Goal: Transaction & Acquisition: Purchase product/service

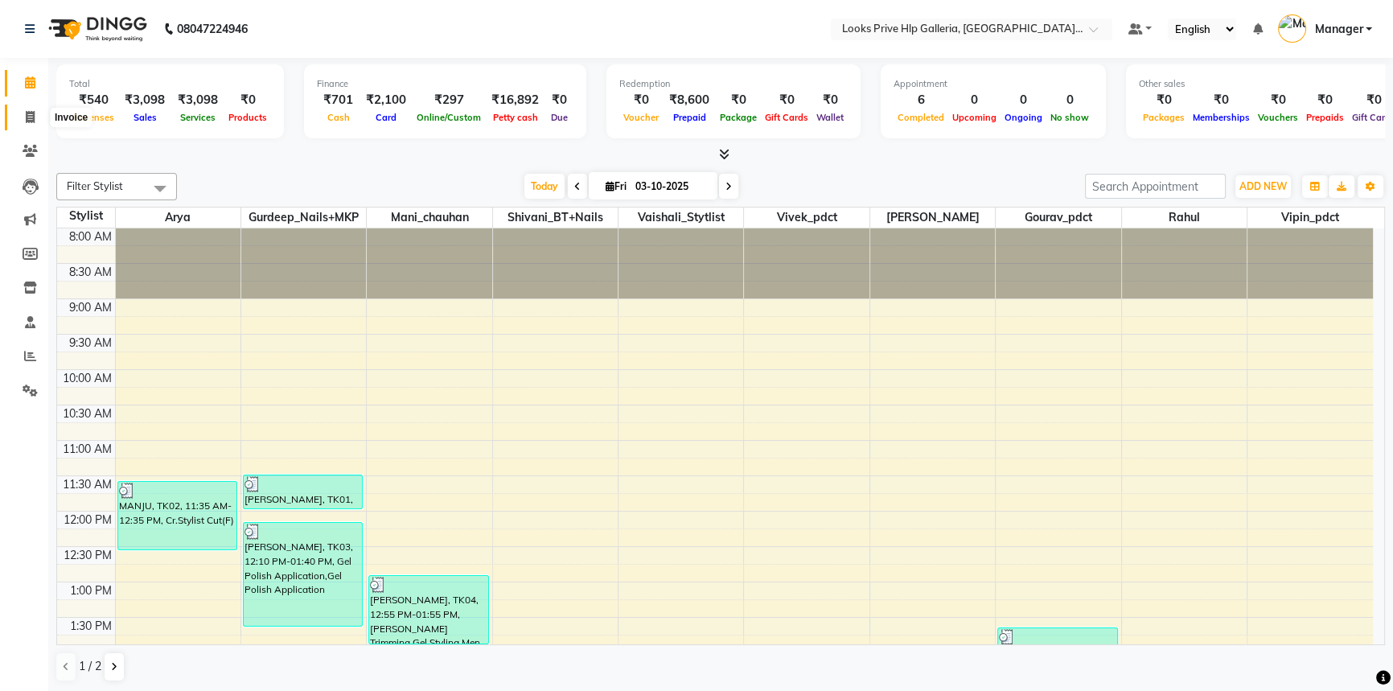
click at [23, 114] on span at bounding box center [30, 118] width 28 height 18
select select "service"
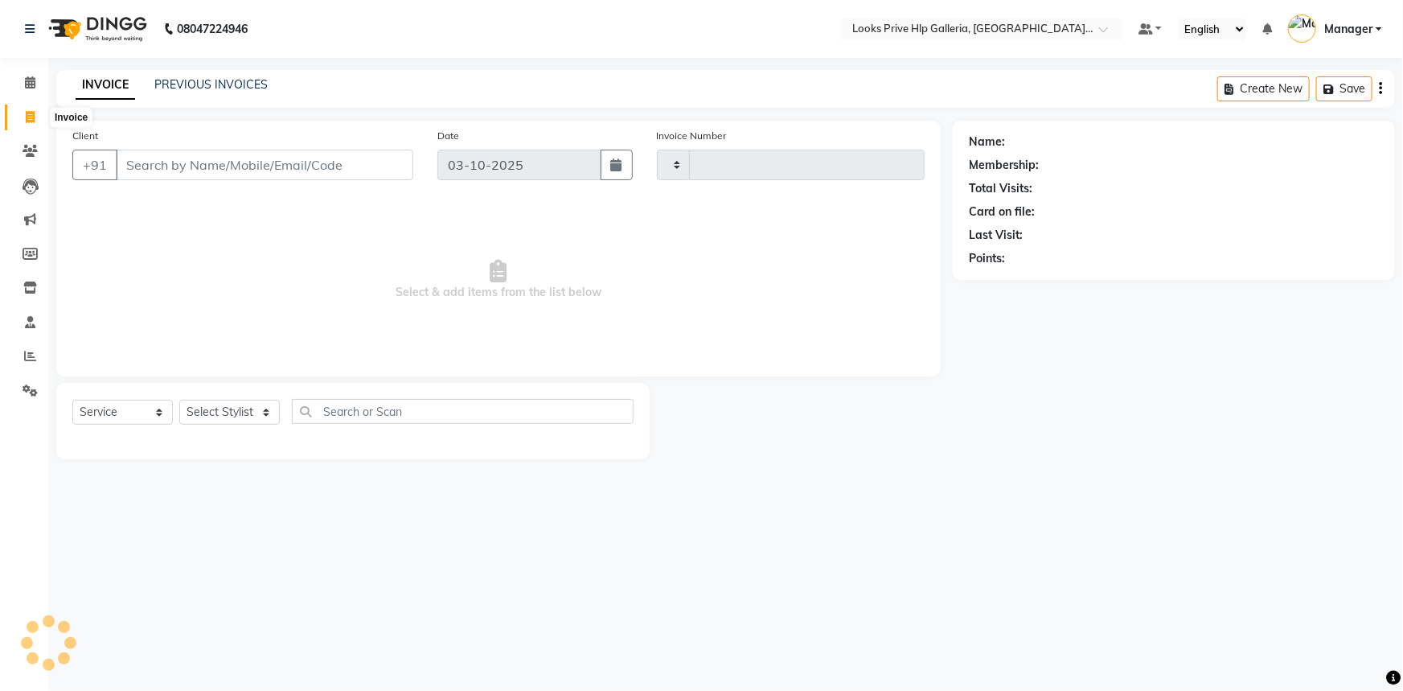
type input "1207"
select select "7937"
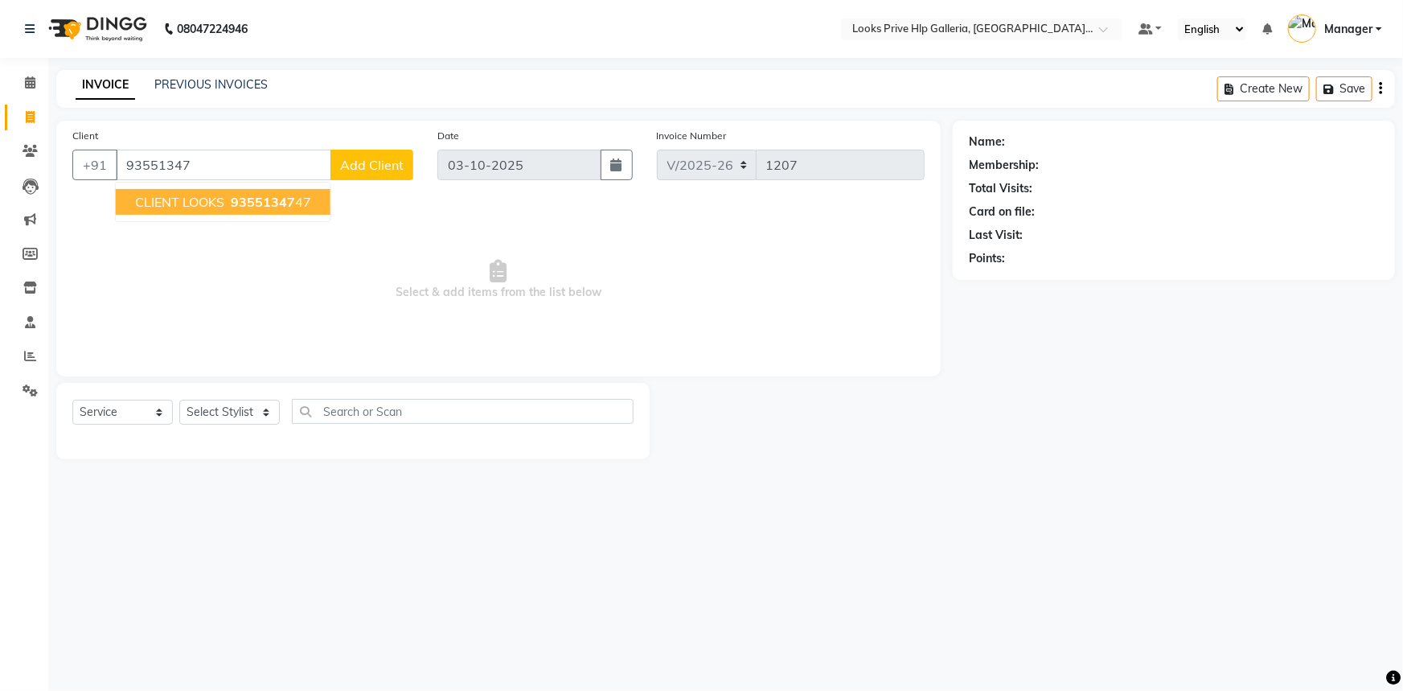
click at [188, 201] on span "CLIENT LOOKS" at bounding box center [179, 202] width 89 height 16
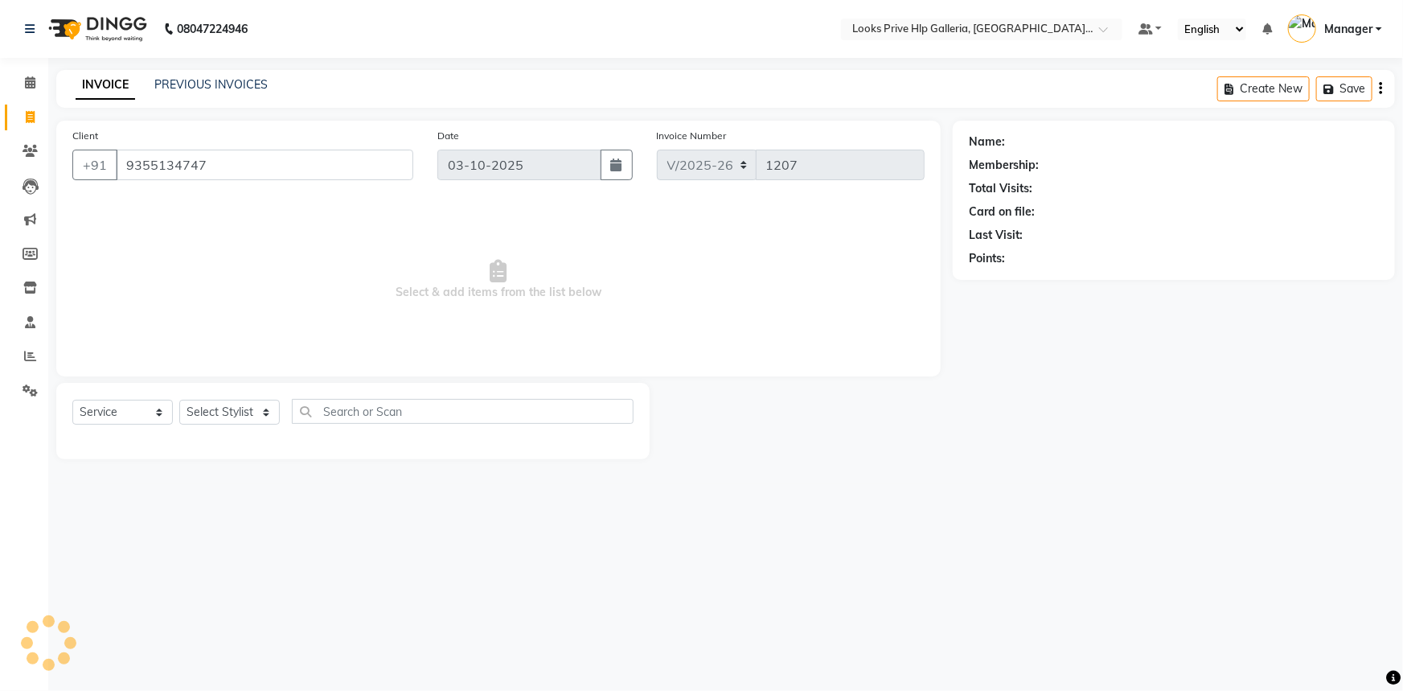
type input "9355134747"
select select "1: Object"
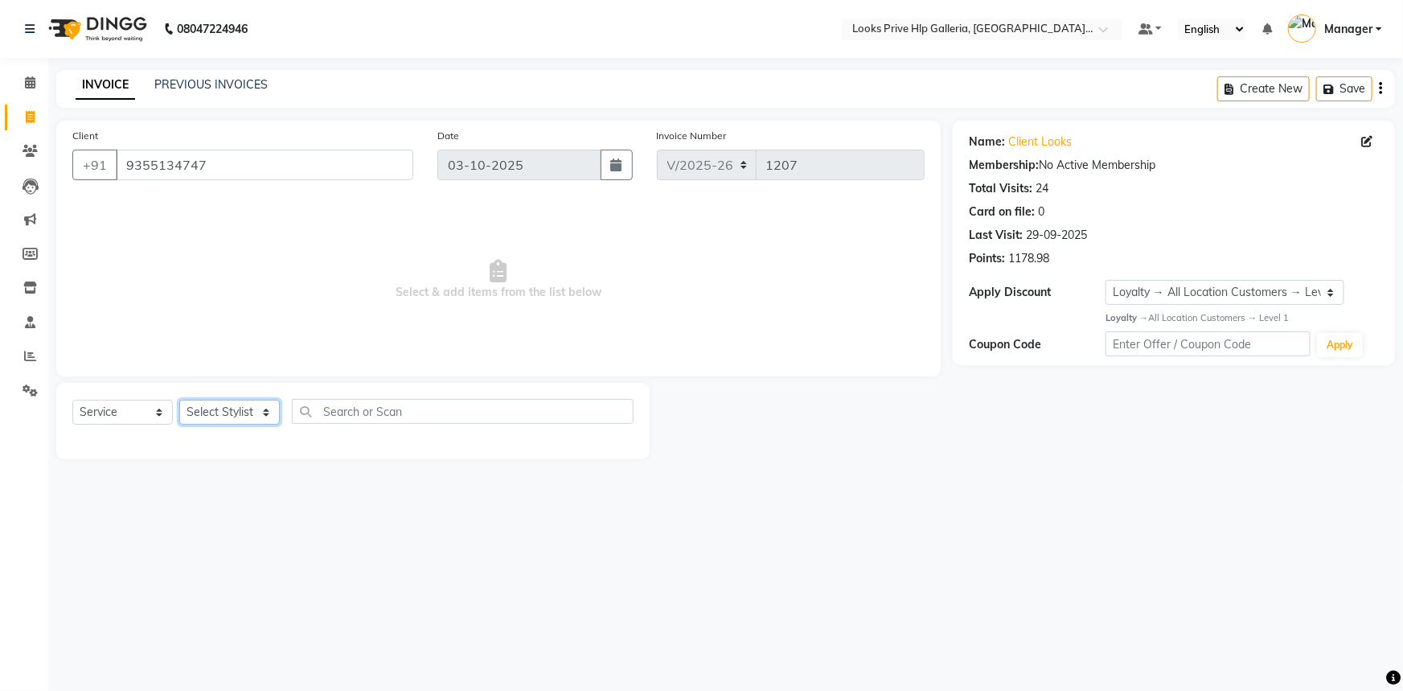
click at [215, 410] on select "Select Stylist [PERSON_NAME] Counter_Sales Gourav_pdct Gurdeep_Nails+MKP Manage…" at bounding box center [229, 412] width 101 height 25
select select "71869"
click at [179, 400] on select "Select Stylist [PERSON_NAME] Counter_Sales Gourav_pdct Gurdeep_Nails+MKP Manage…" at bounding box center [229, 412] width 101 height 25
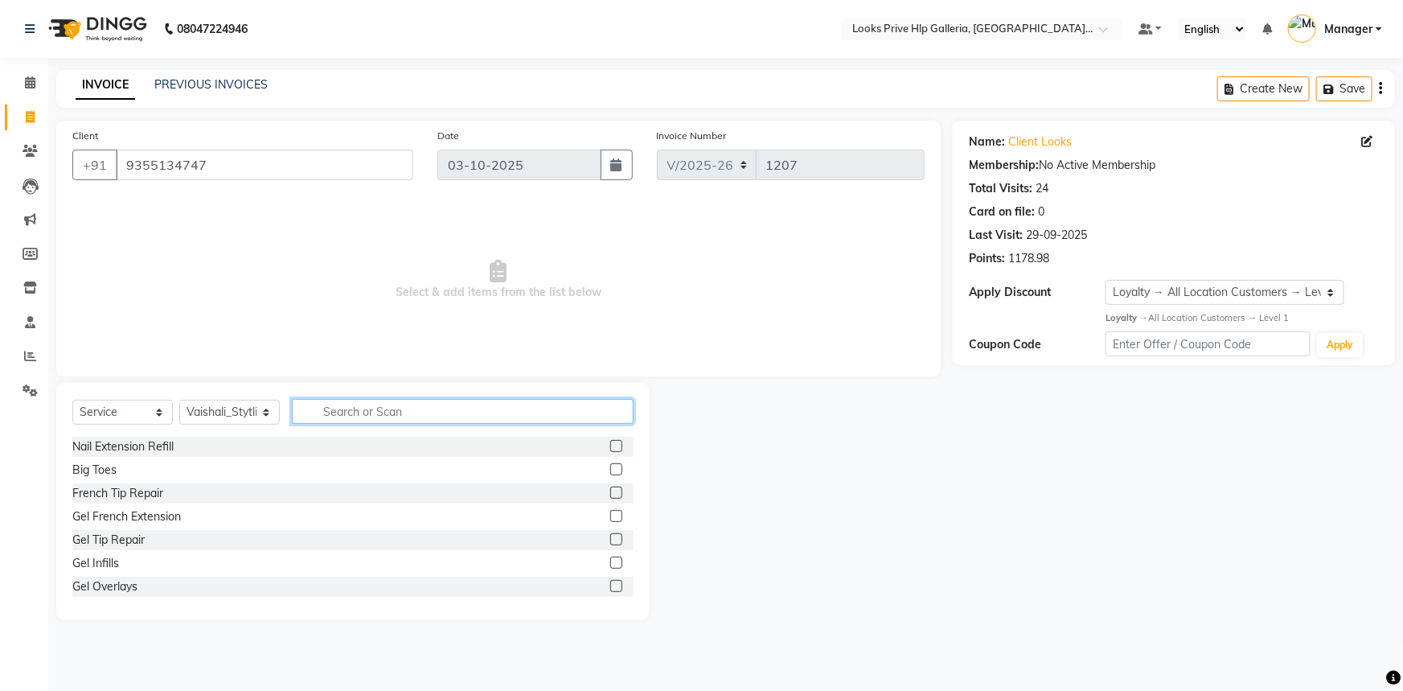
click at [373, 414] on input "text" at bounding box center [463, 411] width 342 height 25
type input "WASH"
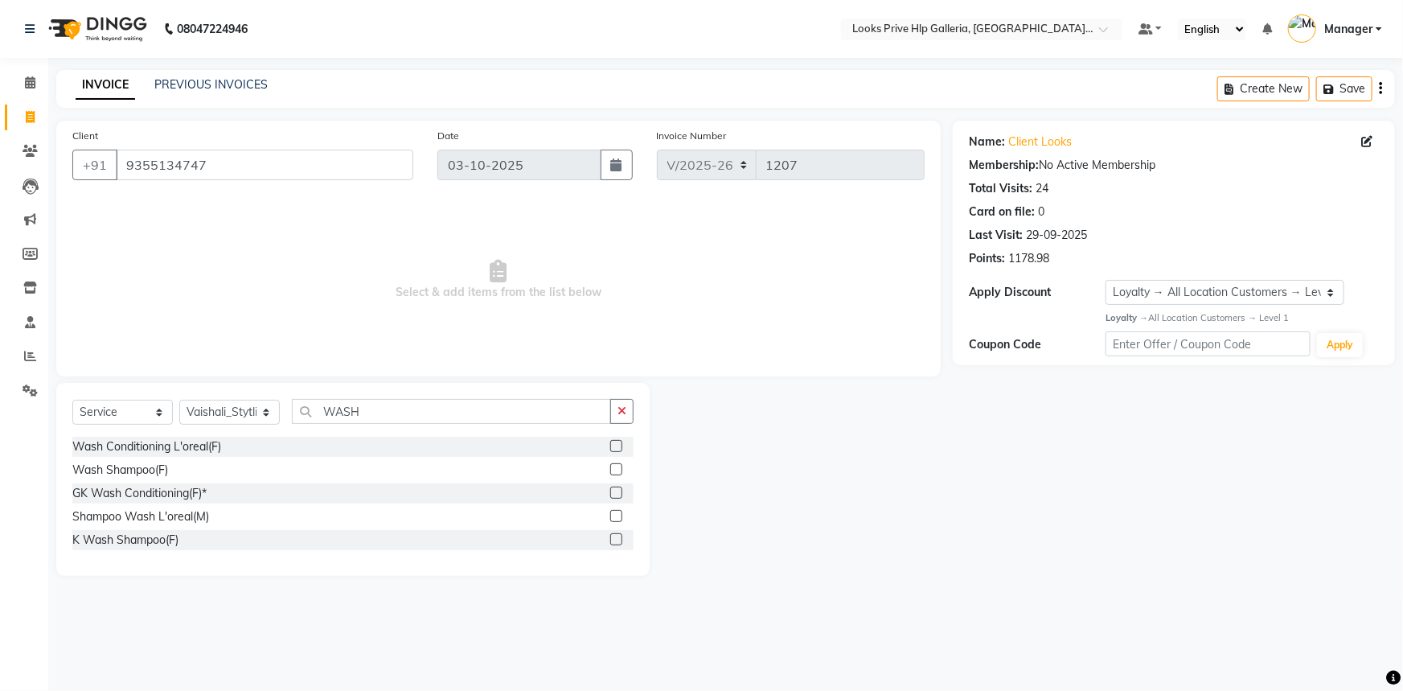
click at [618, 542] on label at bounding box center [616, 539] width 12 height 12
click at [618, 542] on input "checkbox" at bounding box center [615, 540] width 10 height 10
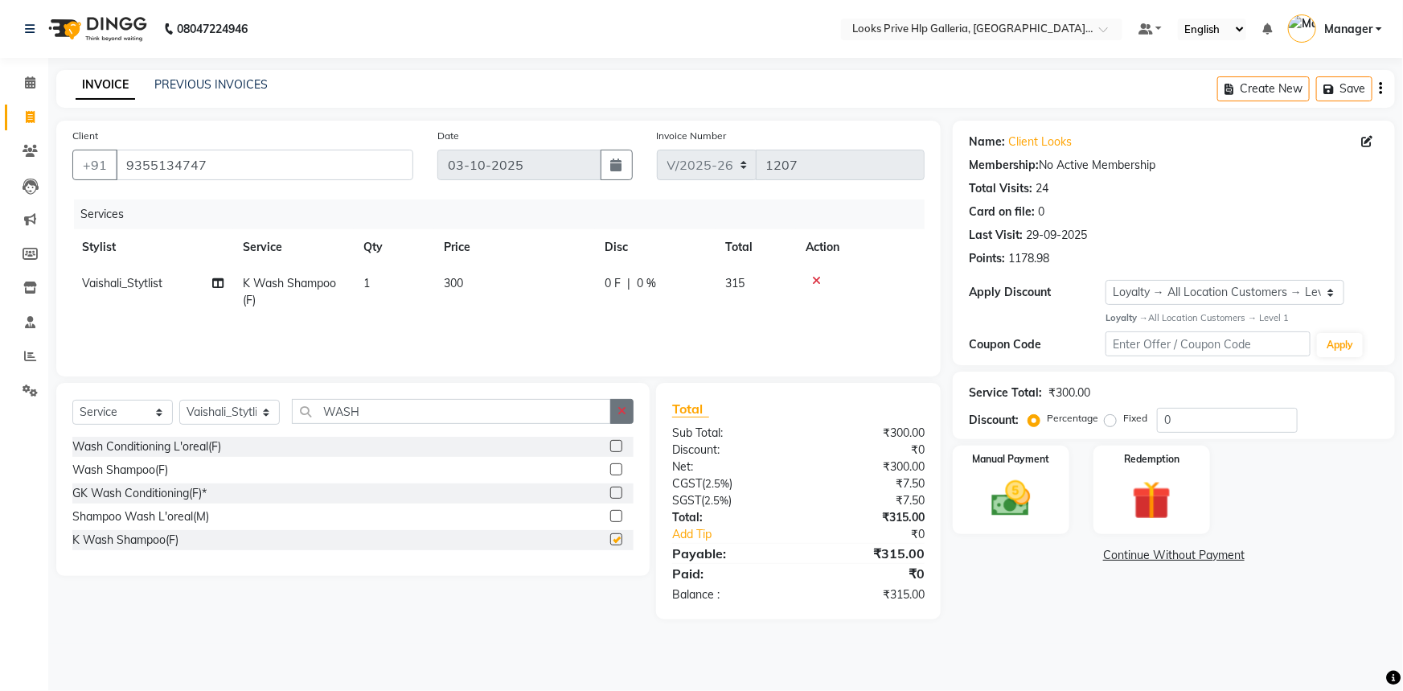
checkbox input "false"
click at [629, 411] on button "button" at bounding box center [621, 411] width 23 height 25
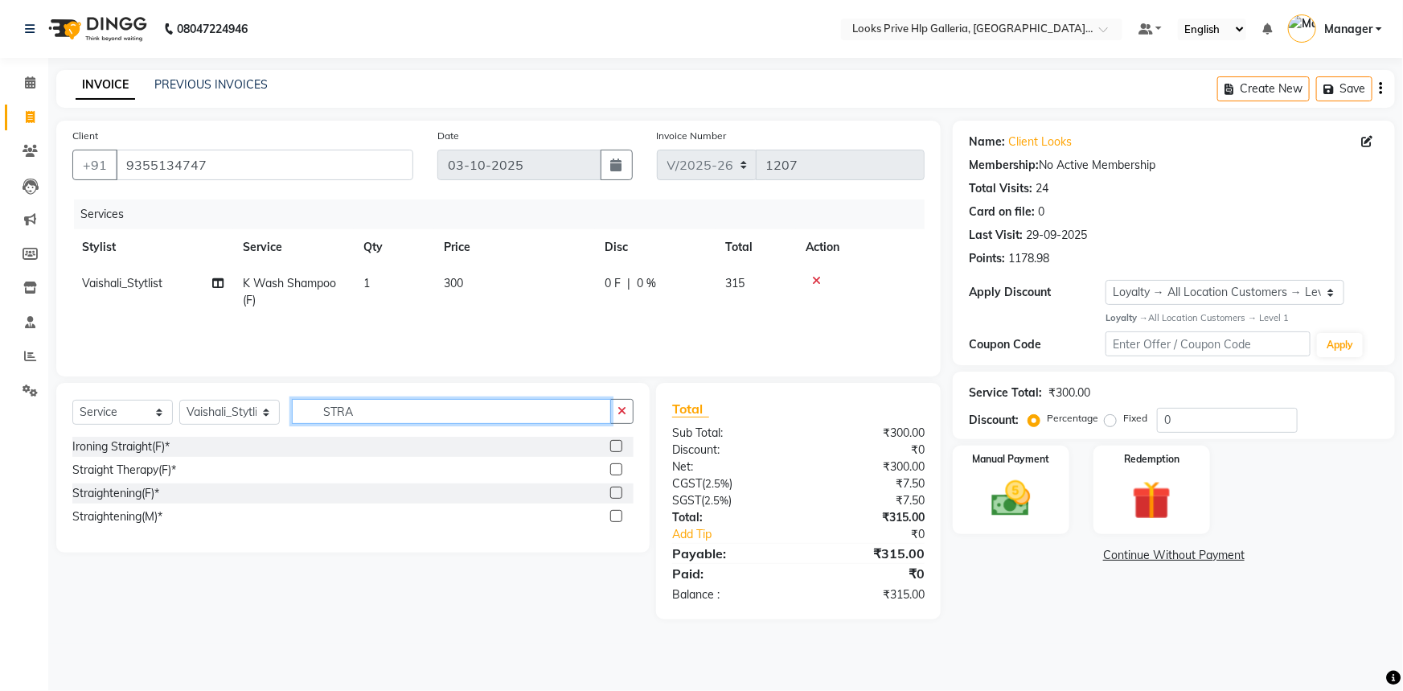
type input "STRA"
click at [617, 449] on label at bounding box center [616, 446] width 12 height 12
click at [617, 449] on input "checkbox" at bounding box center [615, 446] width 10 height 10
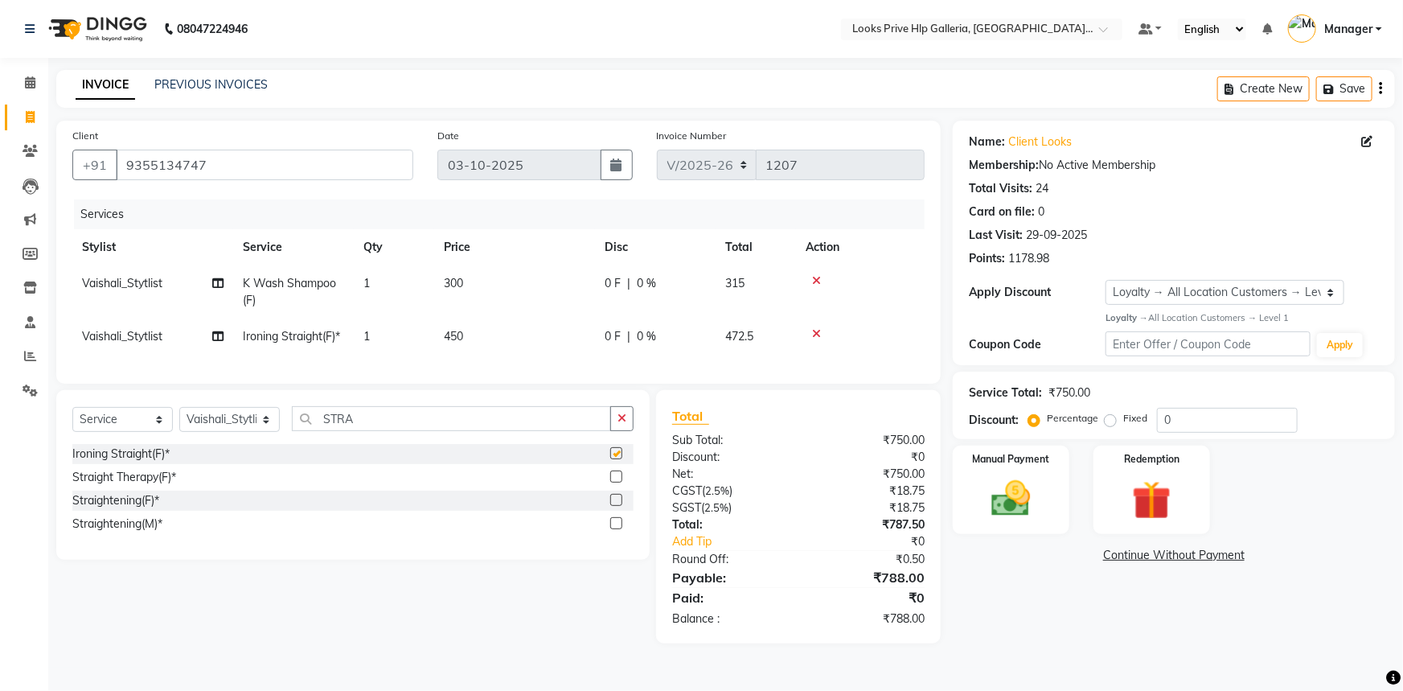
checkbox input "false"
click at [486, 284] on td "300" at bounding box center [514, 291] width 161 height 53
select select "71869"
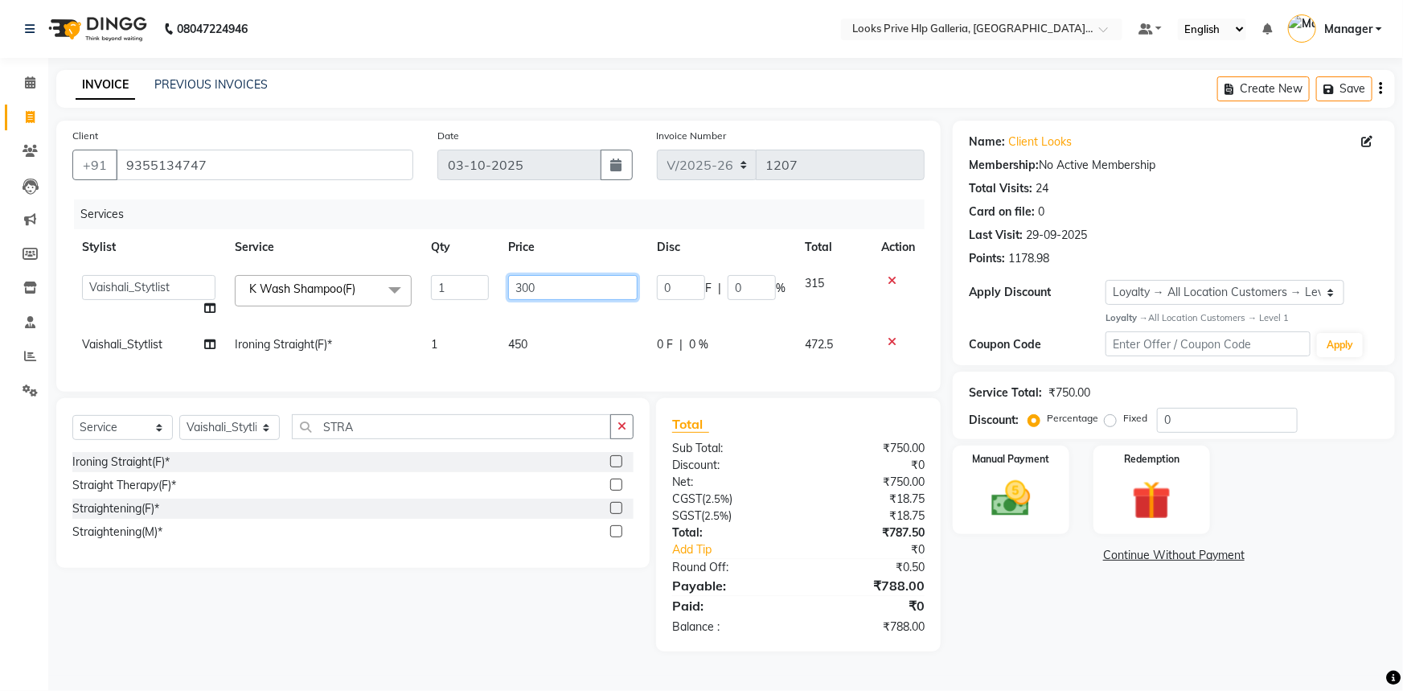
drag, startPoint x: 552, startPoint y: 283, endPoint x: 446, endPoint y: 285, distance: 106.1
click at [446, 285] on tr "[PERSON_NAME] Counter_Sales Gourav_pdct Gurdeep_Nails+MKP Manager Mani_chauhan …" at bounding box center [498, 295] width 852 height 61
type input "600"
click at [509, 341] on tr "Vaishali_Stytlist Ironing Straight(F)* 1 450 0 F | 0 % 472.5" at bounding box center [498, 344] width 852 height 36
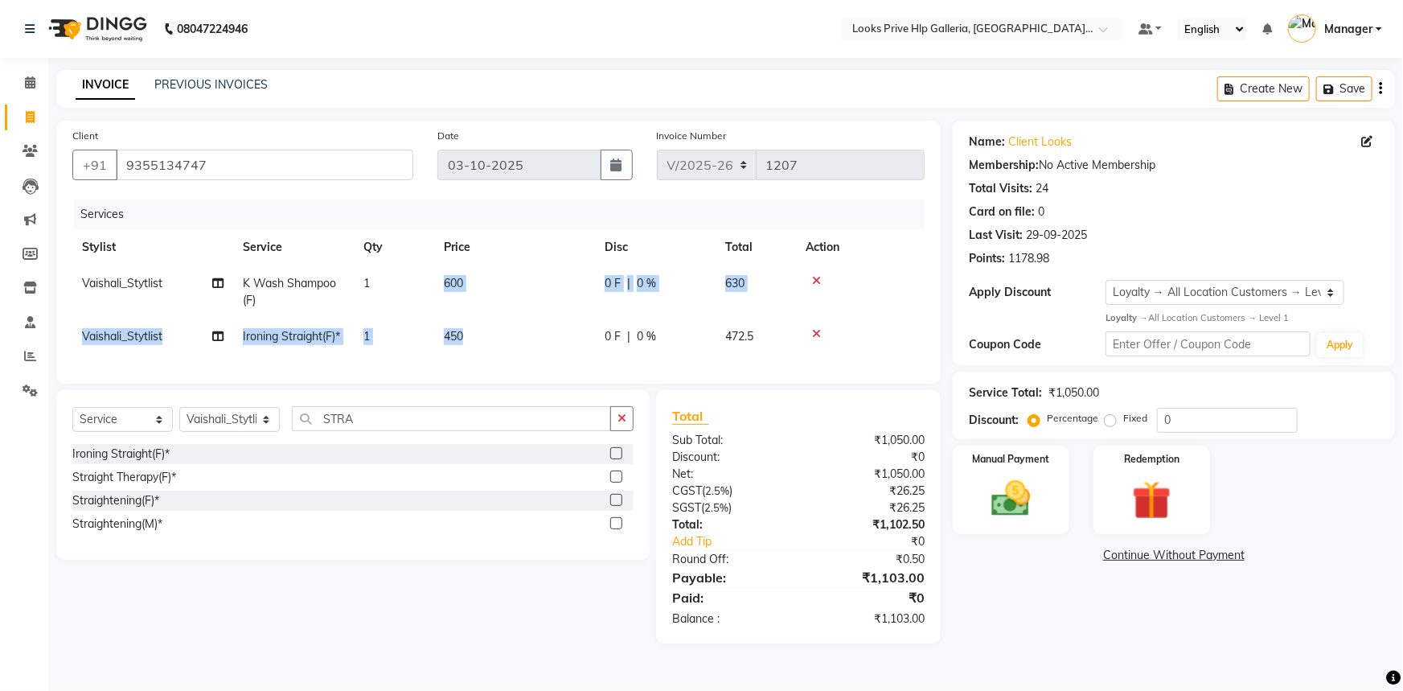
drag, startPoint x: 500, startPoint y: 331, endPoint x: 392, endPoint y: 314, distance: 109.2
click at [392, 314] on tbody "Vaishali_Stytlist K Wash Shampoo(F) 1 600 0 F | 0 % 630 Vaishali_Stytlist Ironi…" at bounding box center [498, 309] width 852 height 89
click at [462, 334] on span "450" at bounding box center [453, 336] width 19 height 14
select select "71869"
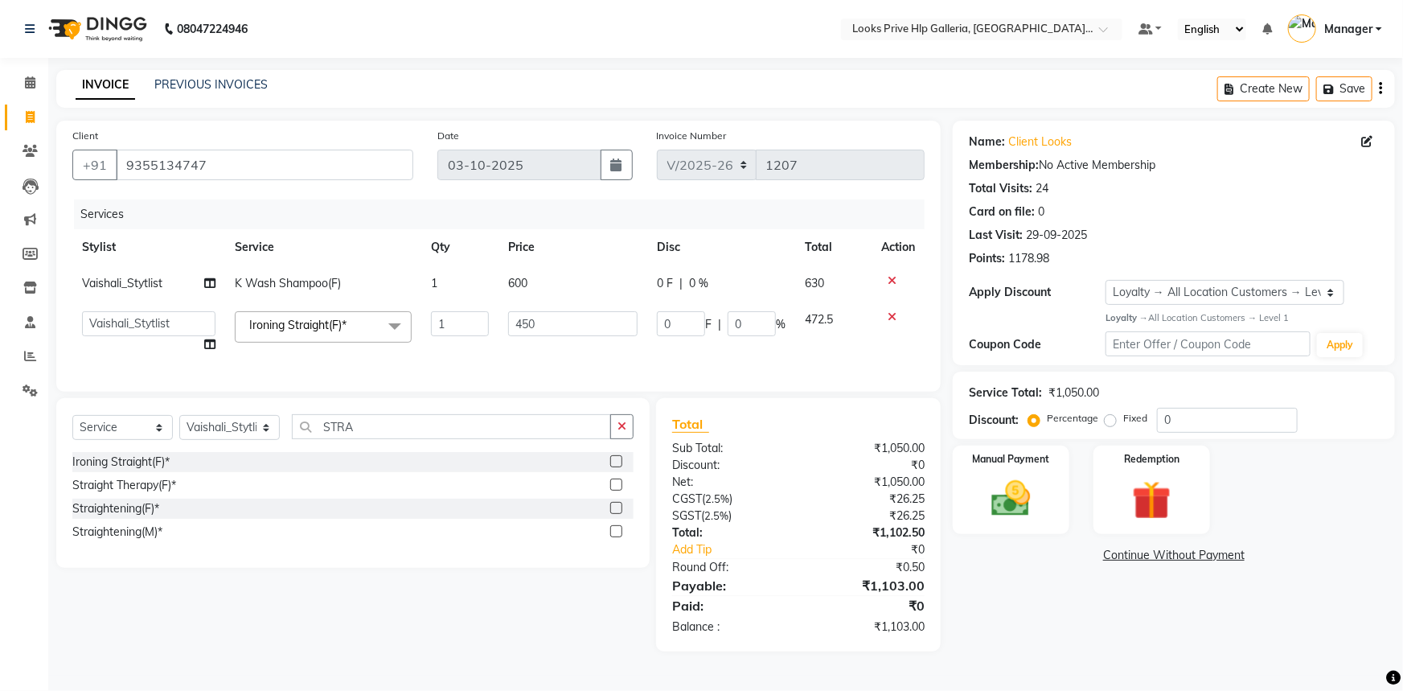
click at [481, 335] on input "1" at bounding box center [460, 323] width 58 height 25
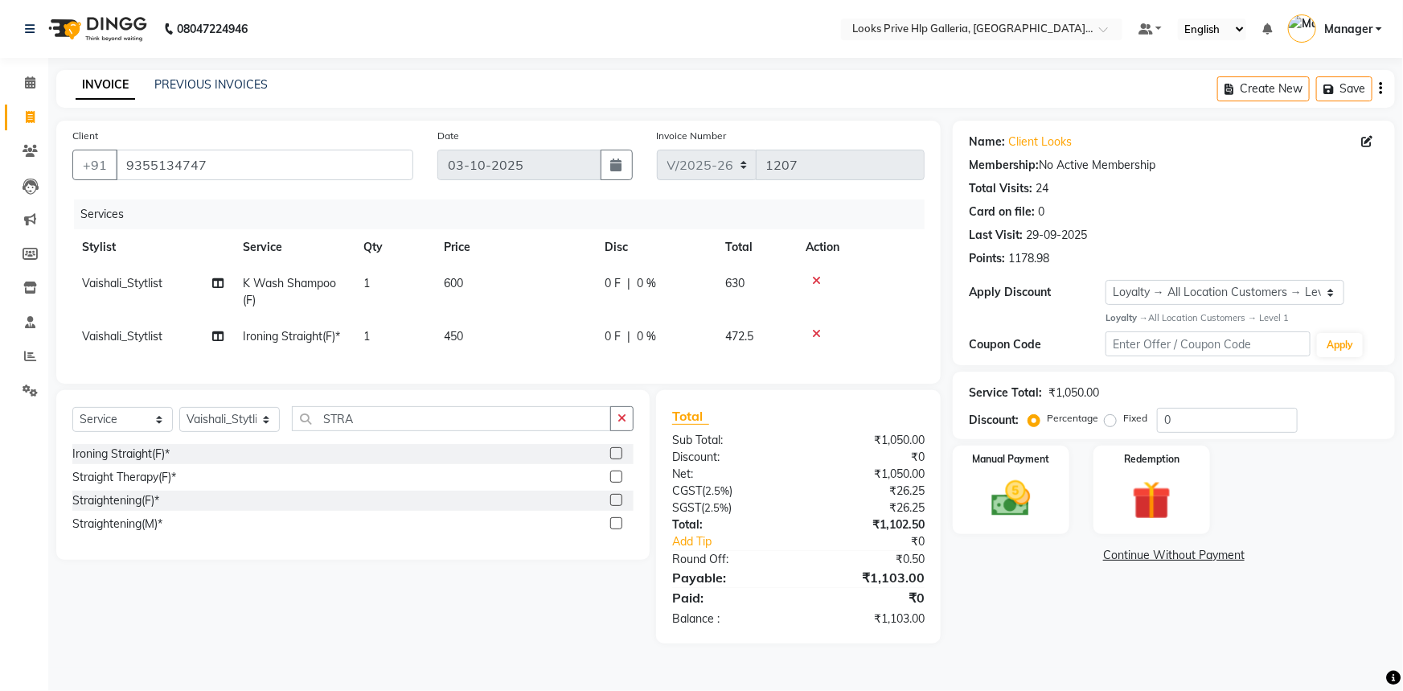
click at [493, 328] on td "450" at bounding box center [514, 336] width 161 height 36
select select "71869"
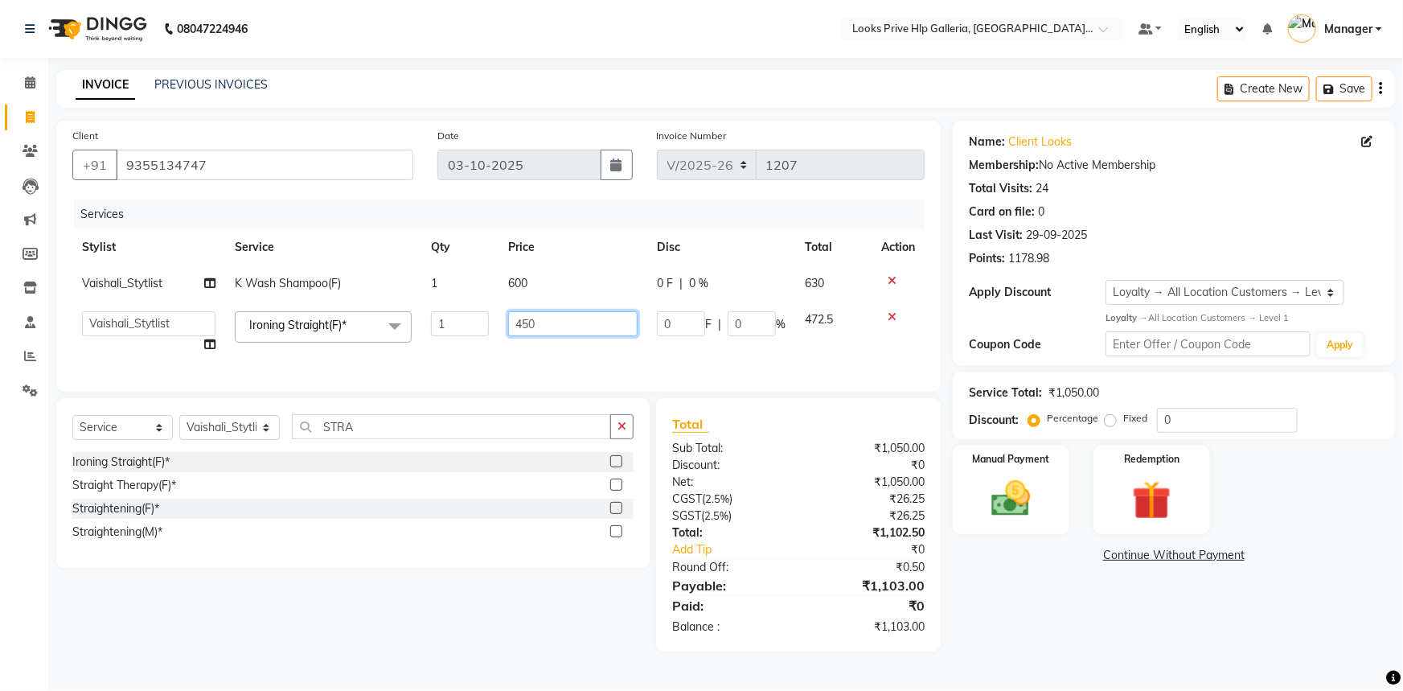
drag, startPoint x: 555, startPoint y: 327, endPoint x: 497, endPoint y: 326, distance: 57.9
click at [497, 326] on tr "[PERSON_NAME] Counter_Sales Gourav_pdct Gurdeep_Nails+MKP Manager Mani_chauhan …" at bounding box center [498, 332] width 852 height 61
type input "850"
click at [1085, 680] on div "08047224946 Select Location × Looks Prive Hlp Galleria, [GEOGRAPHIC_DATA], [GEO…" at bounding box center [701, 345] width 1403 height 691
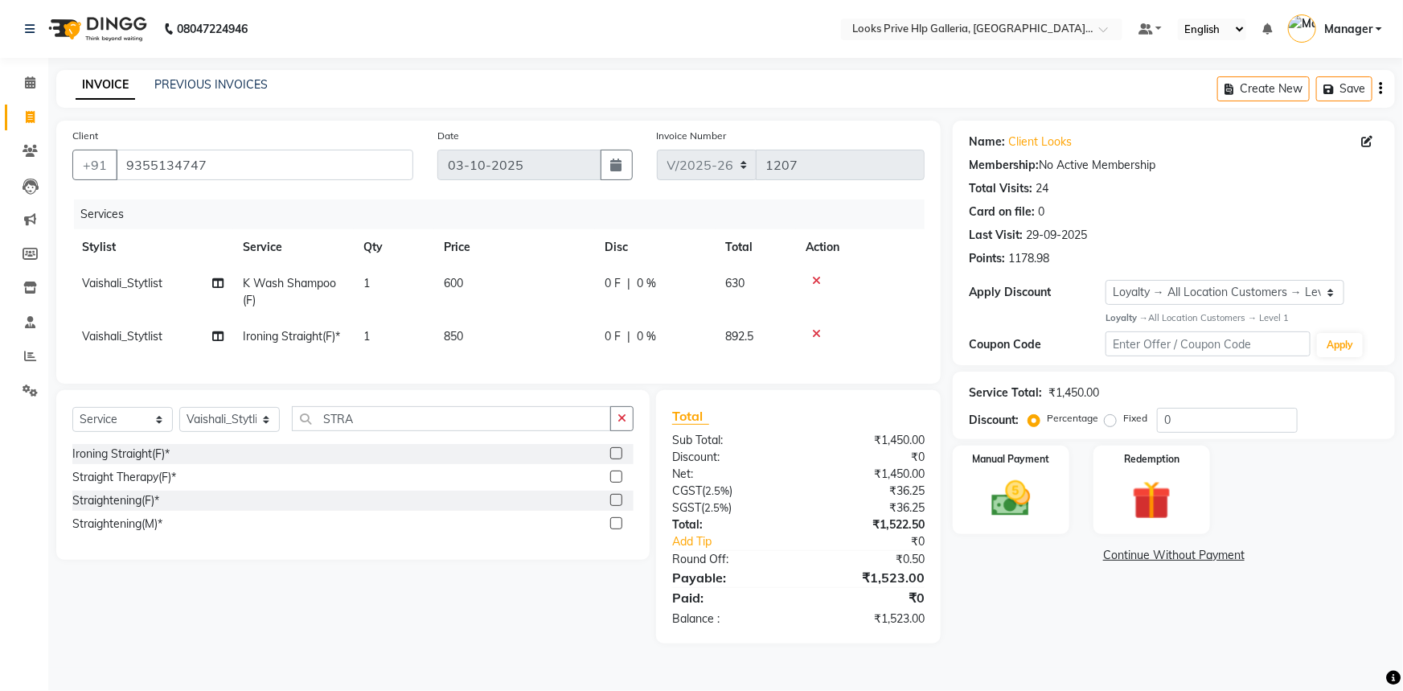
click at [483, 292] on td "600" at bounding box center [514, 291] width 161 height 53
select select "71869"
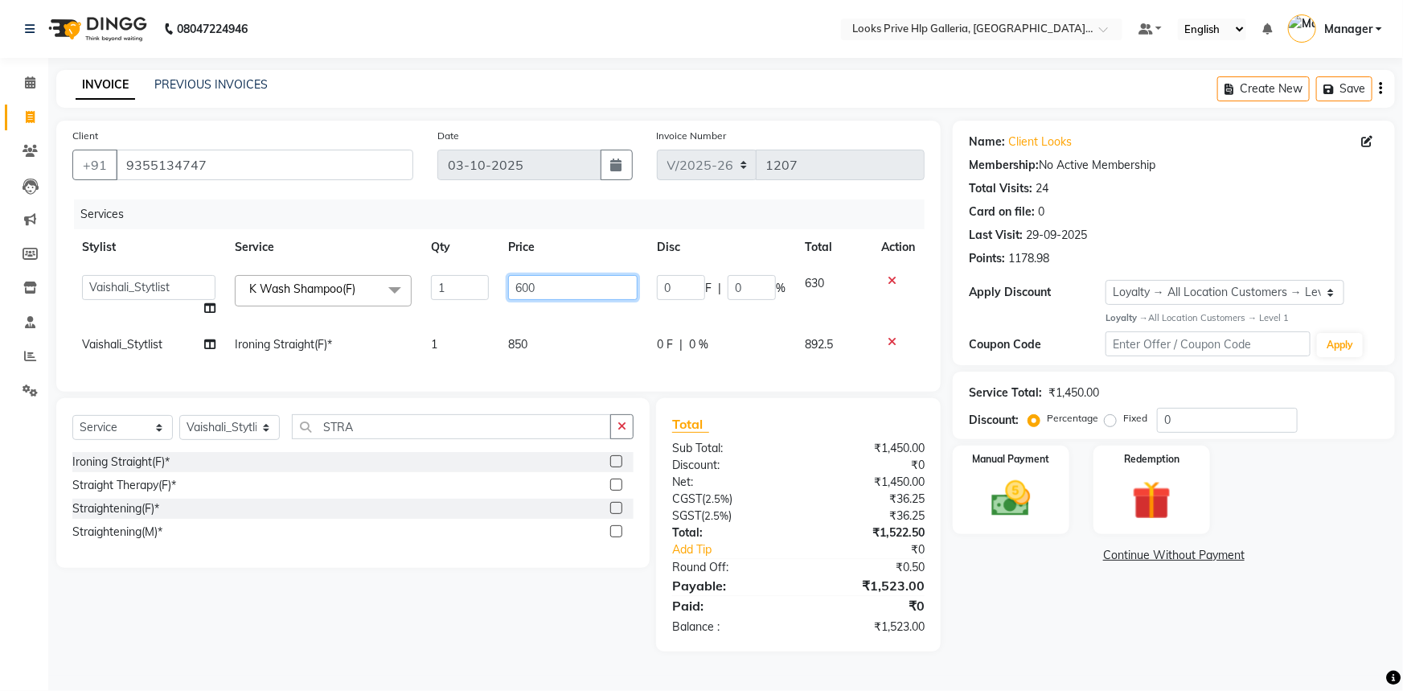
drag, startPoint x: 568, startPoint y: 289, endPoint x: 529, endPoint y: 299, distance: 39.8
click at [529, 299] on input "600" at bounding box center [572, 287] width 129 height 25
type input "650"
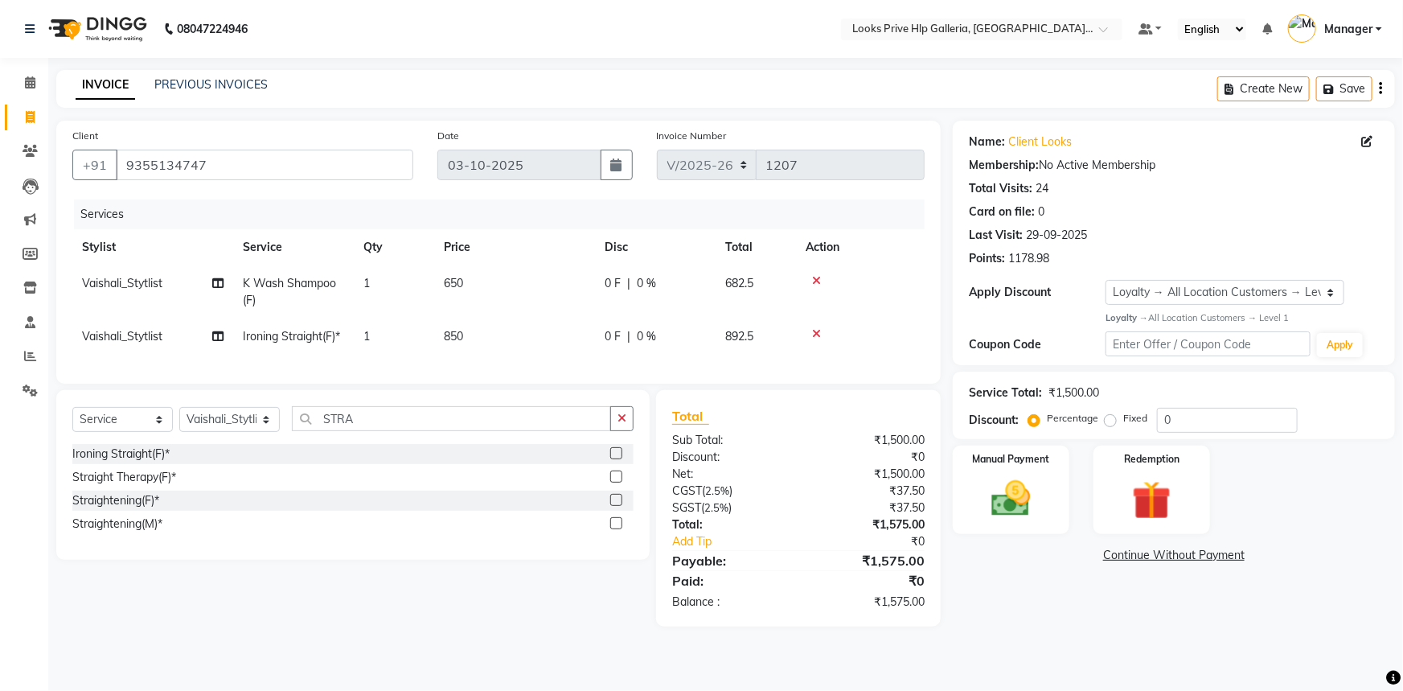
click at [1041, 602] on div "Name: Client Looks Membership: No Active Membership Total Visits: 24 Card on fi…" at bounding box center [1180, 374] width 454 height 506
click at [995, 497] on img at bounding box center [1011, 498] width 66 height 47
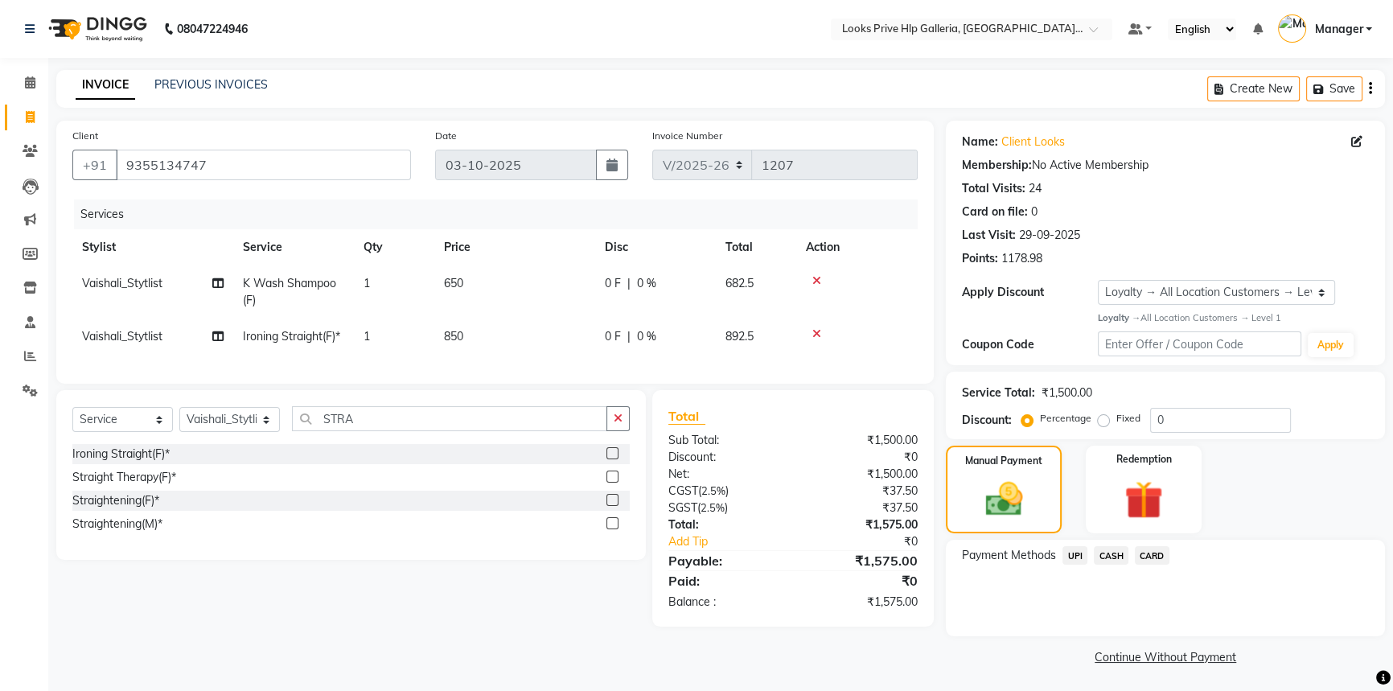
click at [1147, 555] on span "CARD" at bounding box center [1151, 555] width 35 height 18
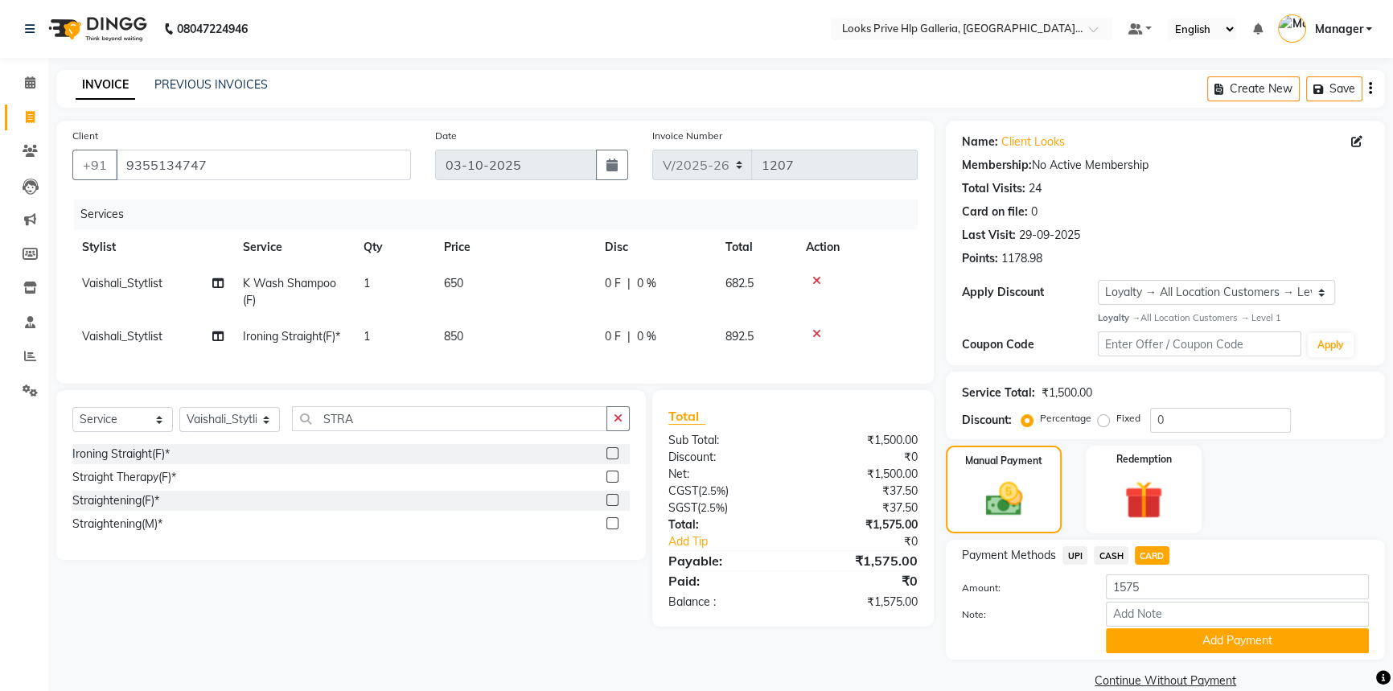
click at [1177, 638] on button "Add Payment" at bounding box center [1237, 640] width 263 height 25
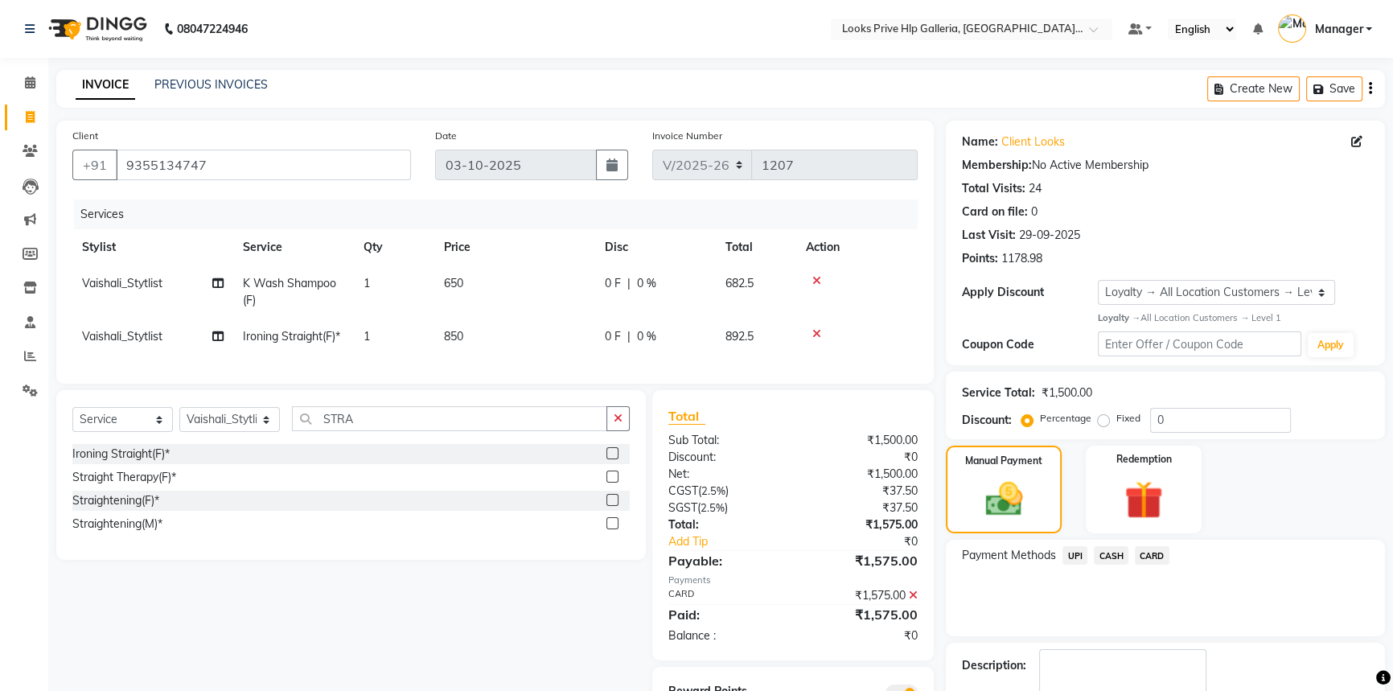
scroll to position [92, 0]
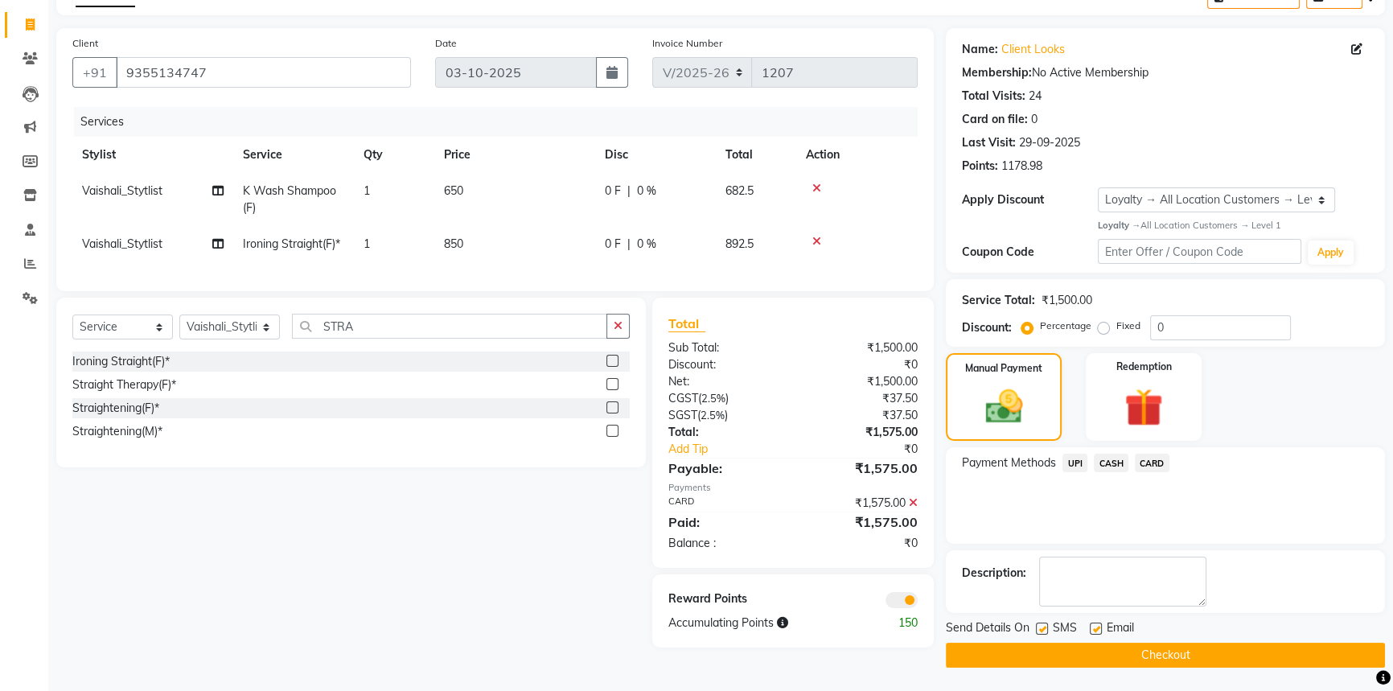
click at [1146, 654] on button "Checkout" at bounding box center [1165, 654] width 439 height 25
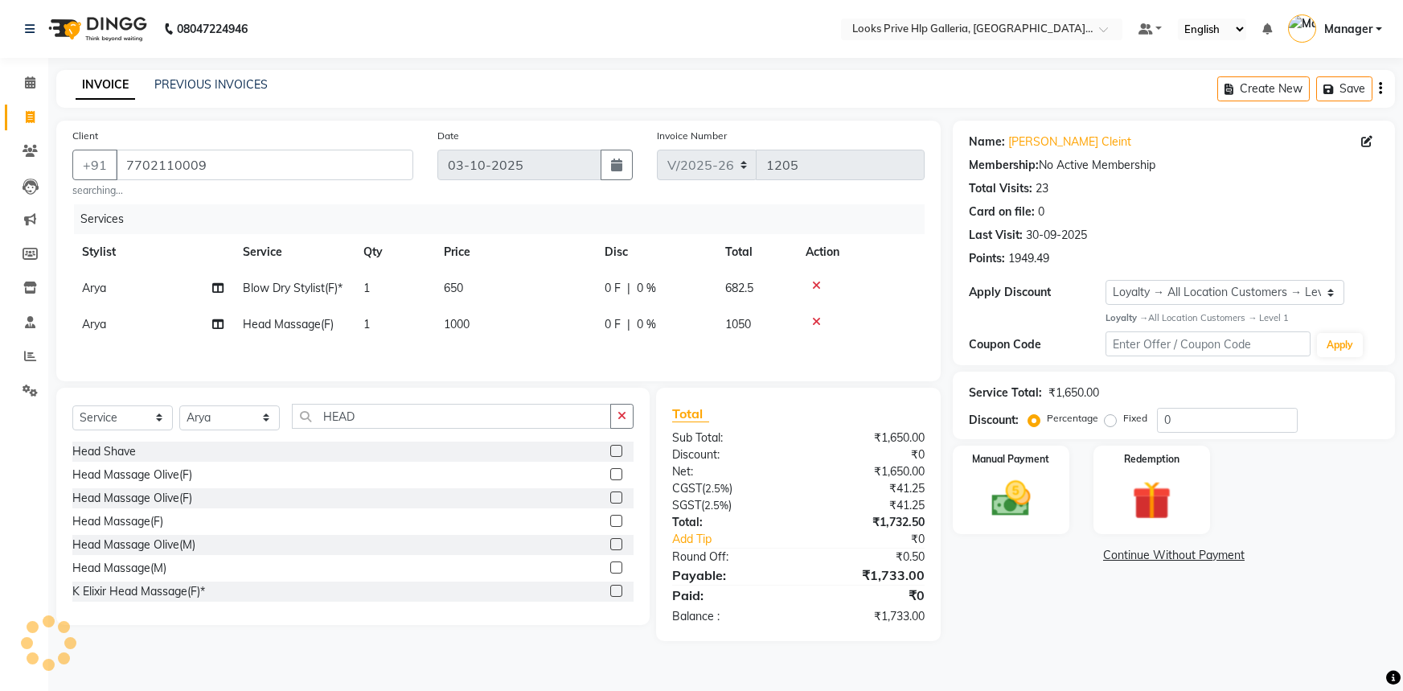
select select "7937"
select select "service"
select select "71870"
select select "1: Object"
click at [818, 285] on icon at bounding box center [816, 285] width 9 height 11
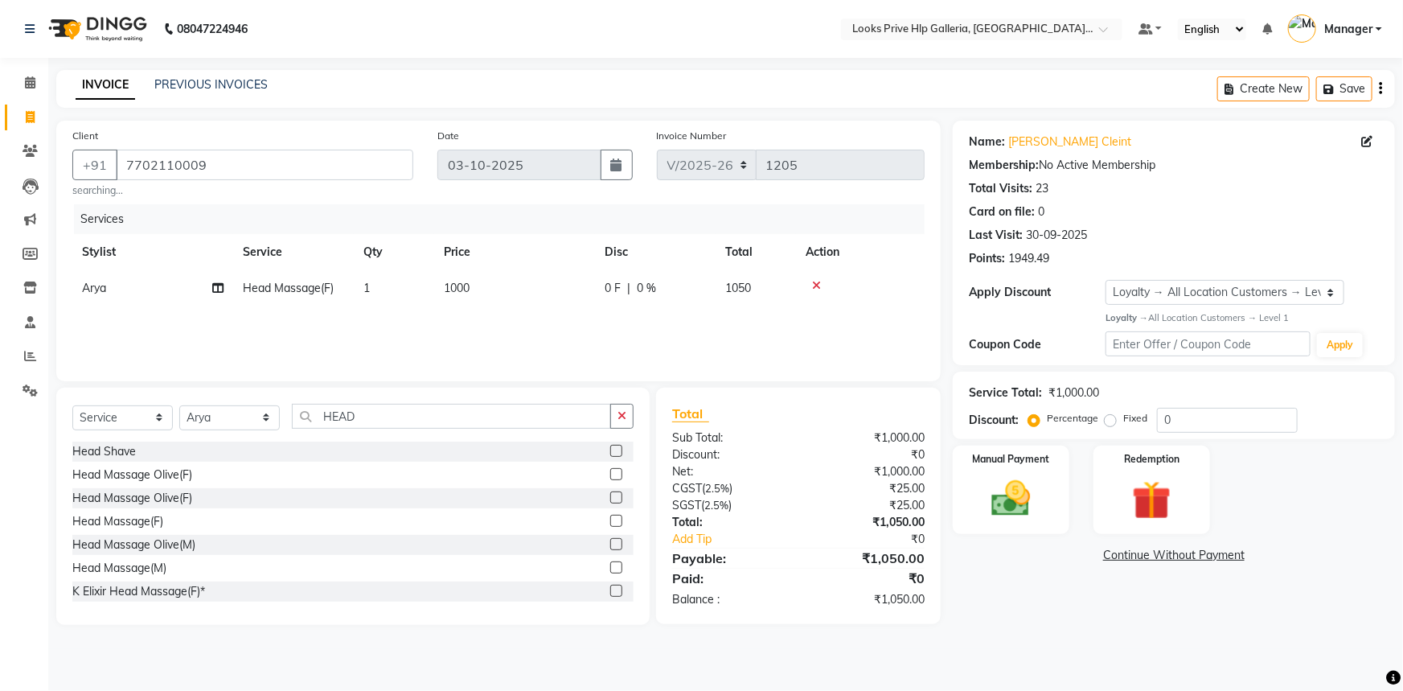
click at [281, 283] on span "Head Massage(F)" at bounding box center [288, 288] width 91 height 14
select select "71870"
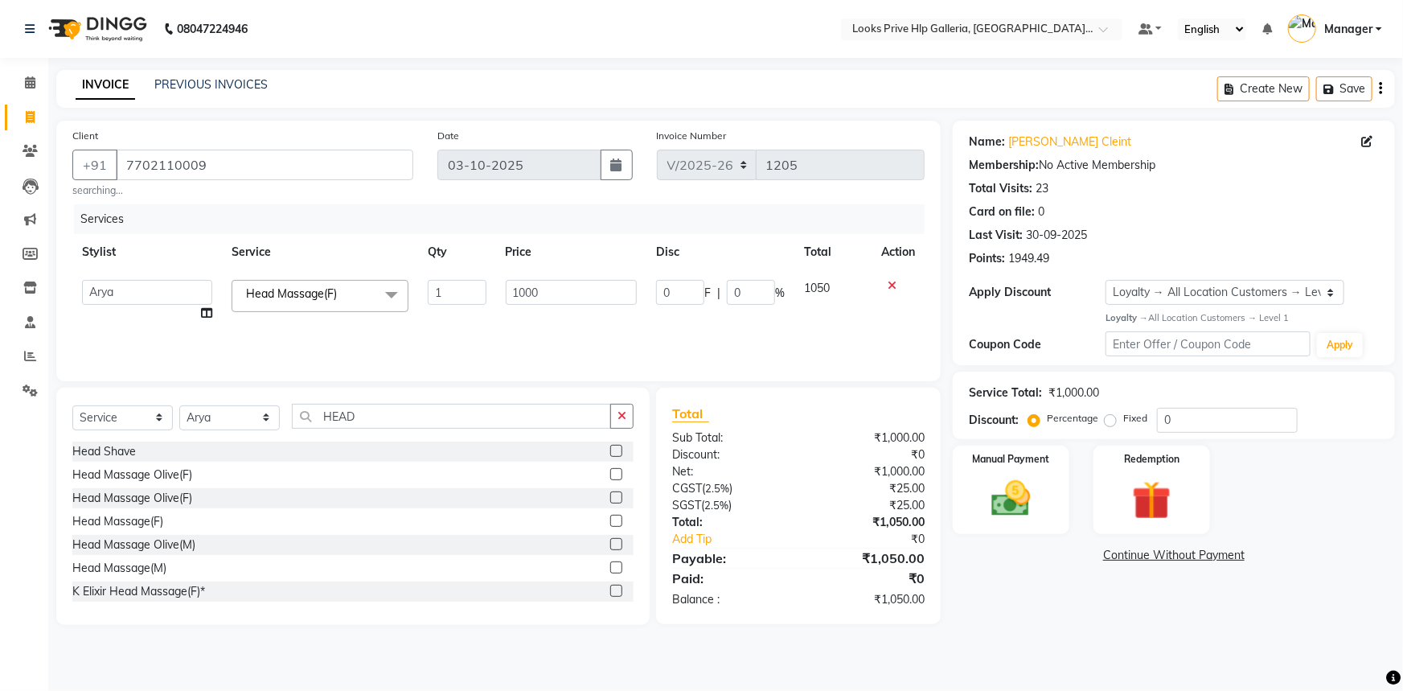
click at [379, 295] on span at bounding box center [391, 295] width 32 height 31
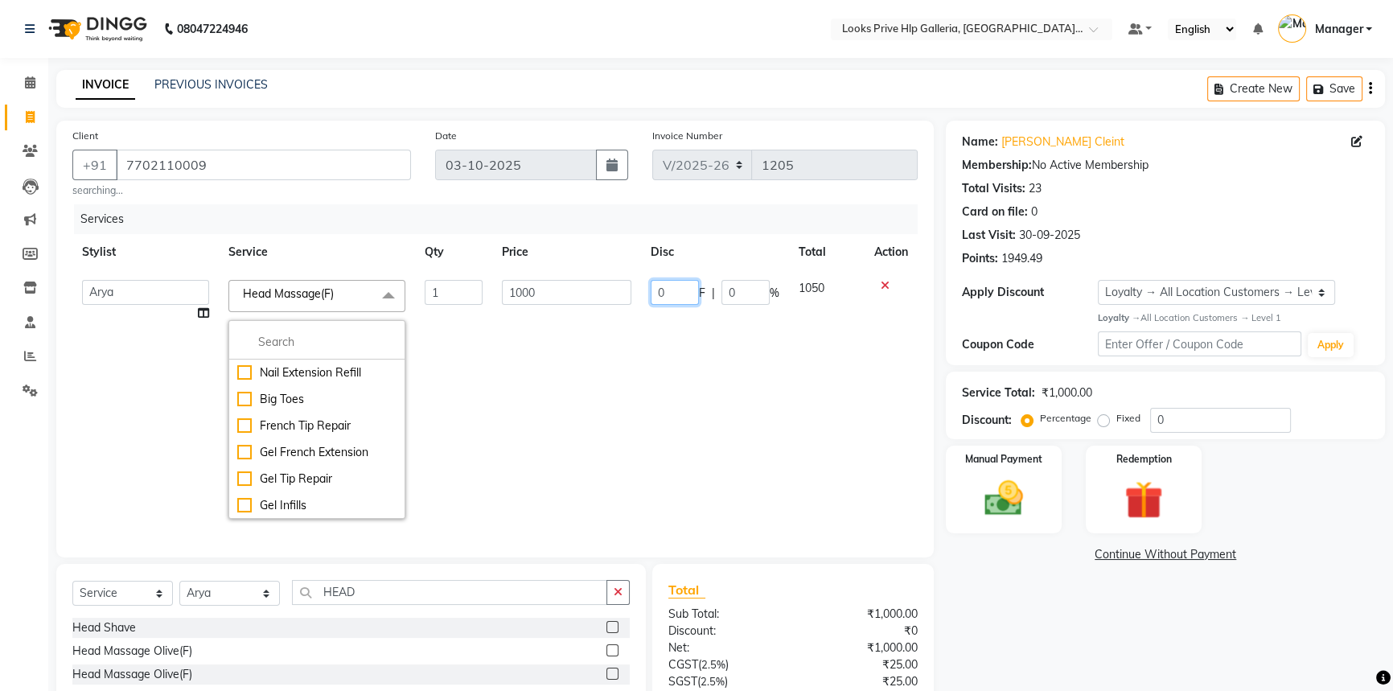
click at [694, 430] on td "0 F | 0 %" at bounding box center [715, 398] width 148 height 257
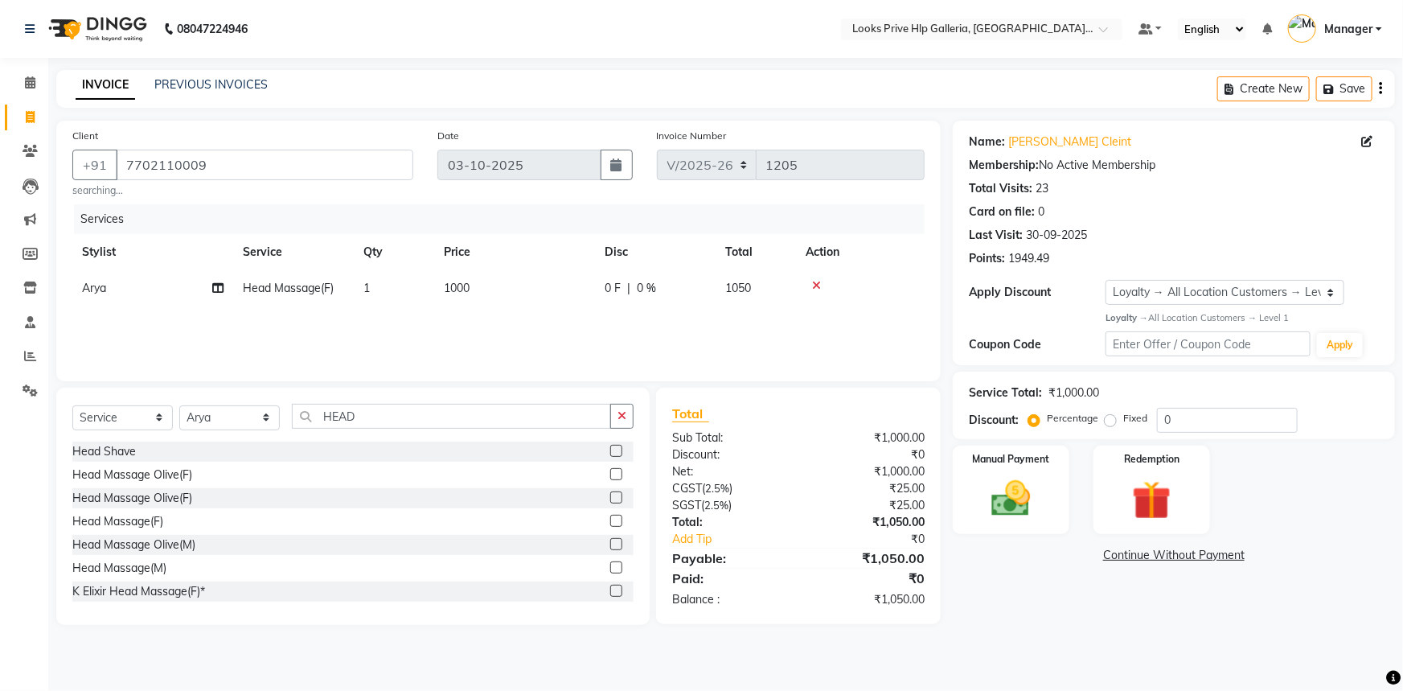
click at [891, 289] on div at bounding box center [860, 285] width 109 height 11
click at [812, 286] on icon at bounding box center [816, 285] width 9 height 11
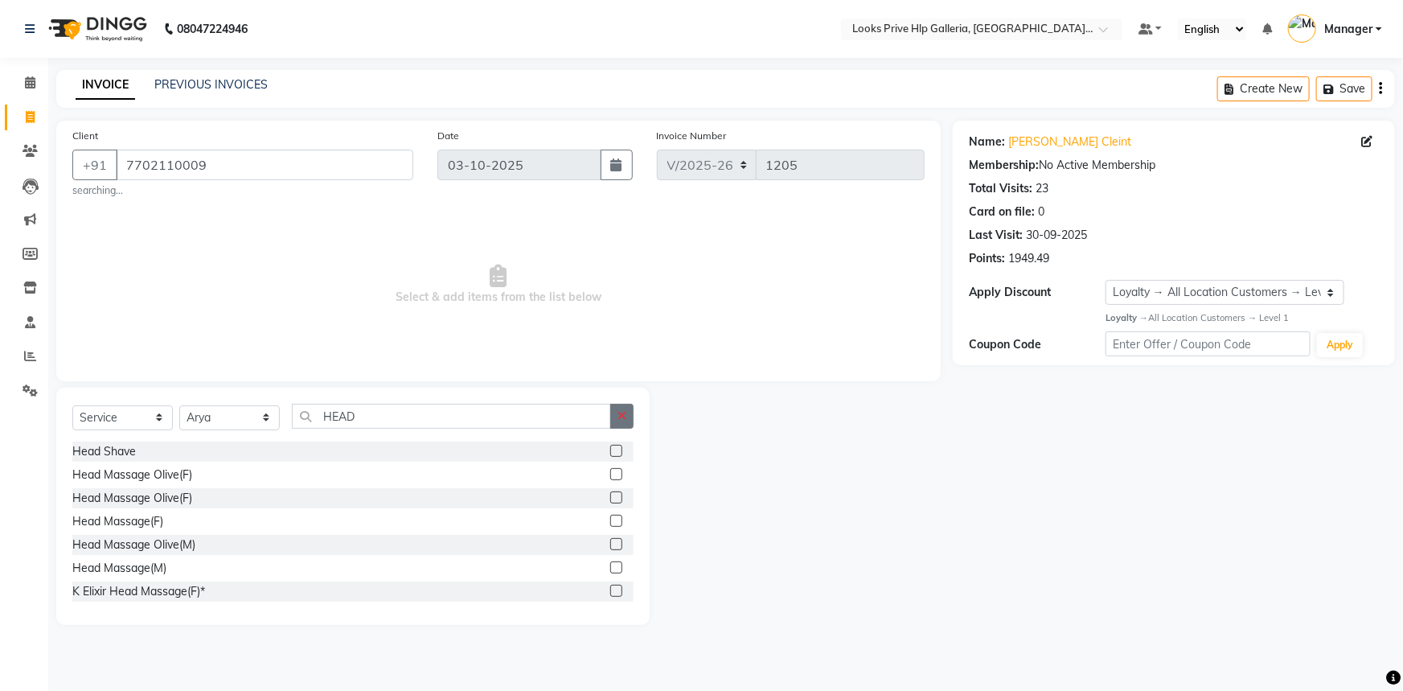
click at [631, 418] on button "button" at bounding box center [621, 416] width 23 height 25
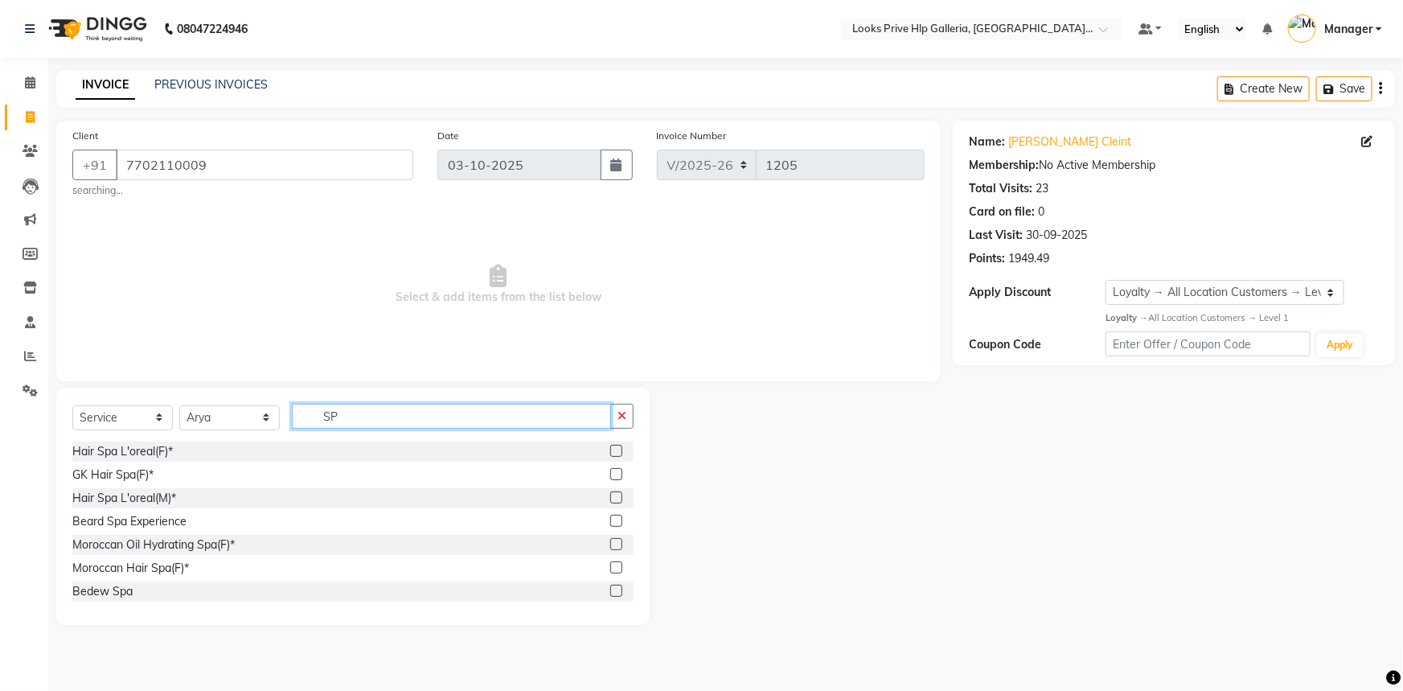
type input "S"
type input "RITU"
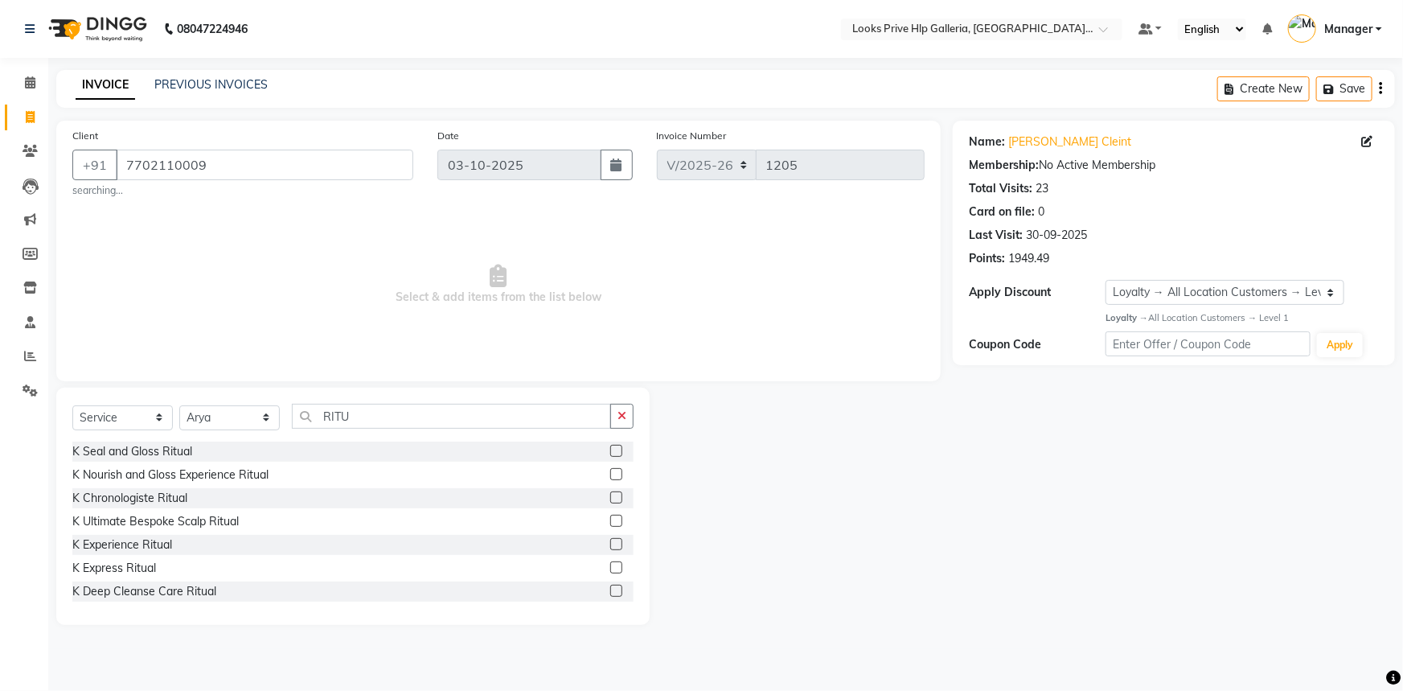
drag, startPoint x: 605, startPoint y: 568, endPoint x: 580, endPoint y: 555, distance: 28.0
click at [610, 568] on label at bounding box center [616, 567] width 12 height 12
click at [610, 568] on input "checkbox" at bounding box center [615, 568] width 10 height 10
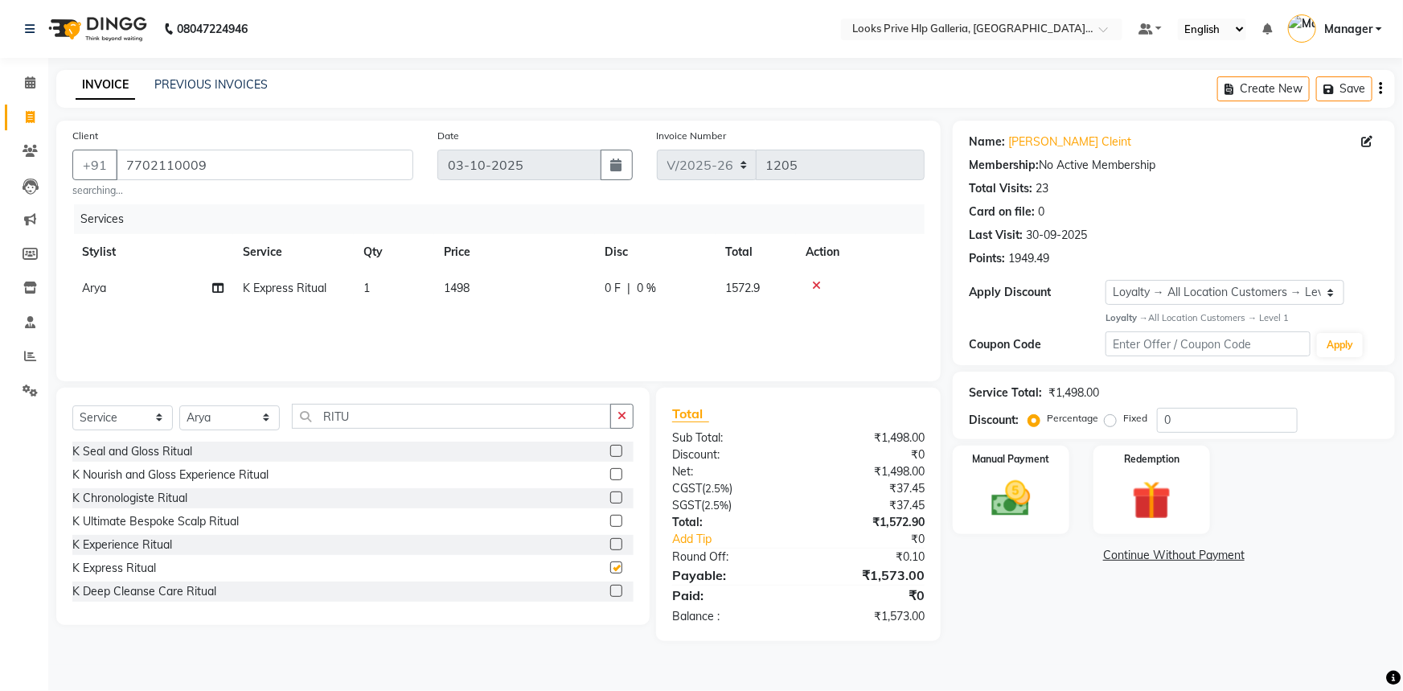
checkbox input "false"
drag, startPoint x: 483, startPoint y: 297, endPoint x: 498, endPoint y: 283, distance: 20.5
click at [483, 295] on td "1498" at bounding box center [514, 288] width 161 height 36
select select "71870"
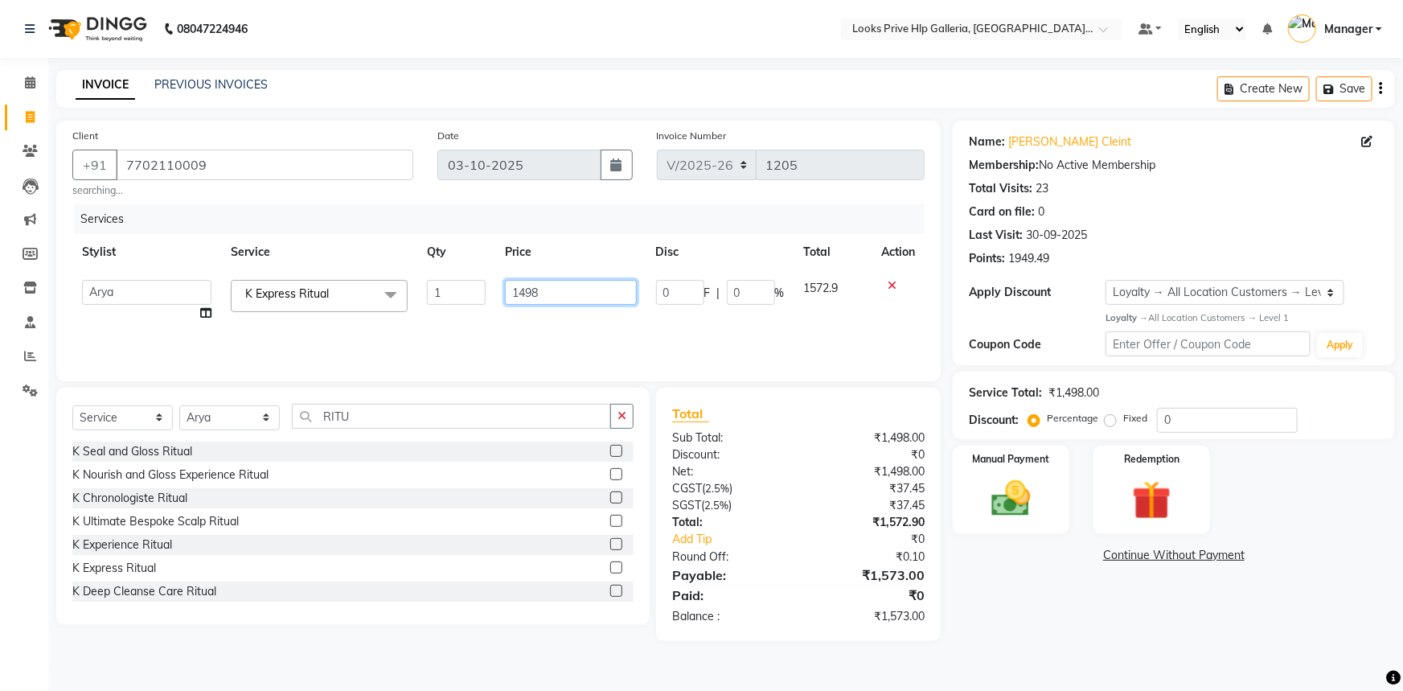
drag, startPoint x: 544, startPoint y: 289, endPoint x: 483, endPoint y: 293, distance: 61.2
click at [480, 293] on tr "Arshdeep Arya Counter_Sales Gourav_pdct Gurdeep_Nails+MKP Manager Mani_chauhan …" at bounding box center [498, 300] width 852 height 61
type input "3500"
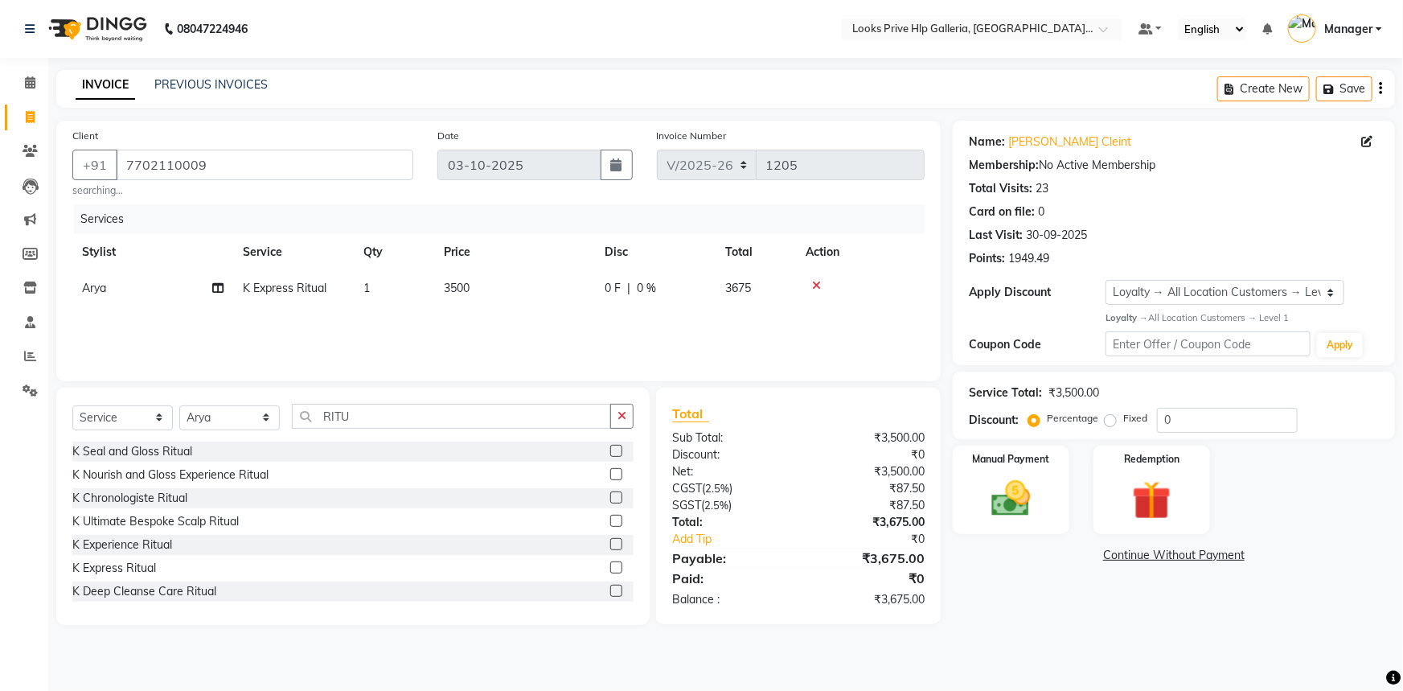
click at [1025, 600] on div "Name: Mandeep Cleint Membership: No Active Membership Total Visits: 23 Card on …" at bounding box center [1180, 373] width 454 height 504
click at [619, 258] on th "Disc" at bounding box center [655, 252] width 121 height 36
drag, startPoint x: 244, startPoint y: 529, endPoint x: 253, endPoint y: 525, distance: 10.5
click at [244, 528] on div "K Ultimate Bespoke Scalp Ritual" at bounding box center [352, 521] width 561 height 20
click at [1015, 504] on img at bounding box center [1011, 498] width 66 height 47
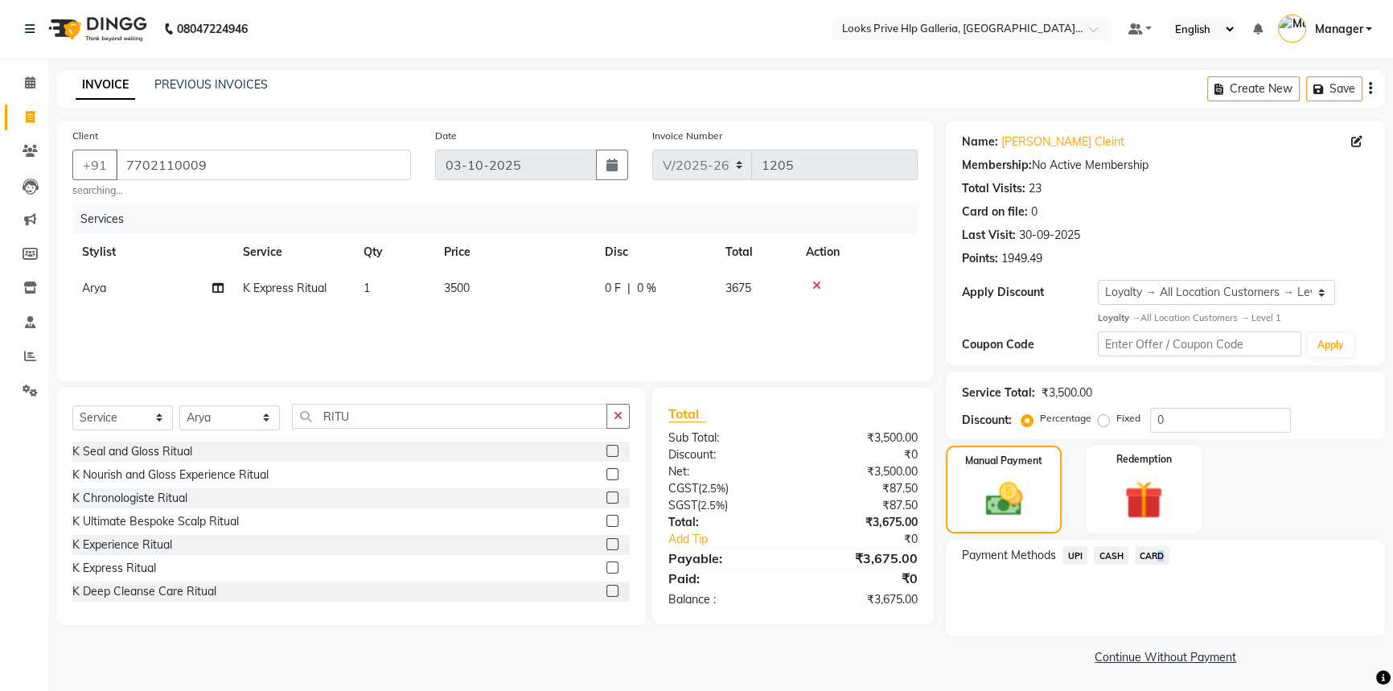
click at [1155, 548] on span "CARD" at bounding box center [1151, 555] width 35 height 18
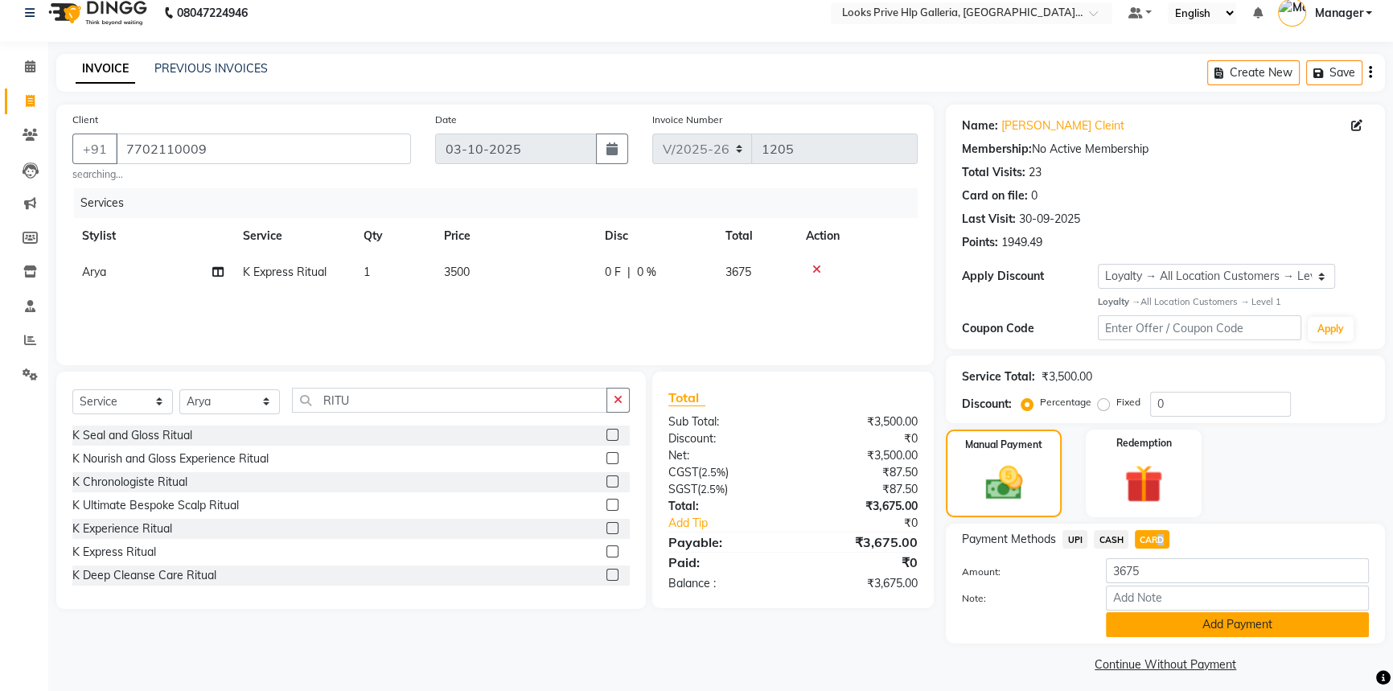
scroll to position [26, 0]
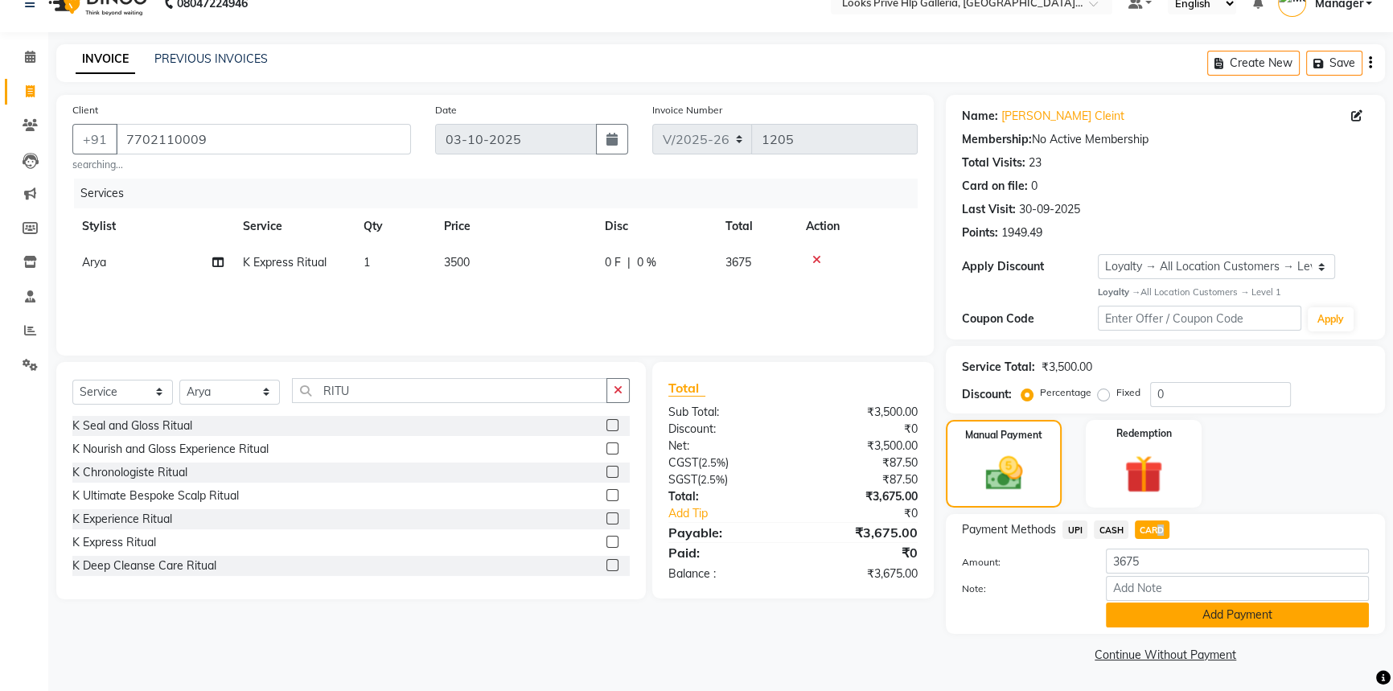
click at [1220, 605] on button "Add Payment" at bounding box center [1237, 614] width 263 height 25
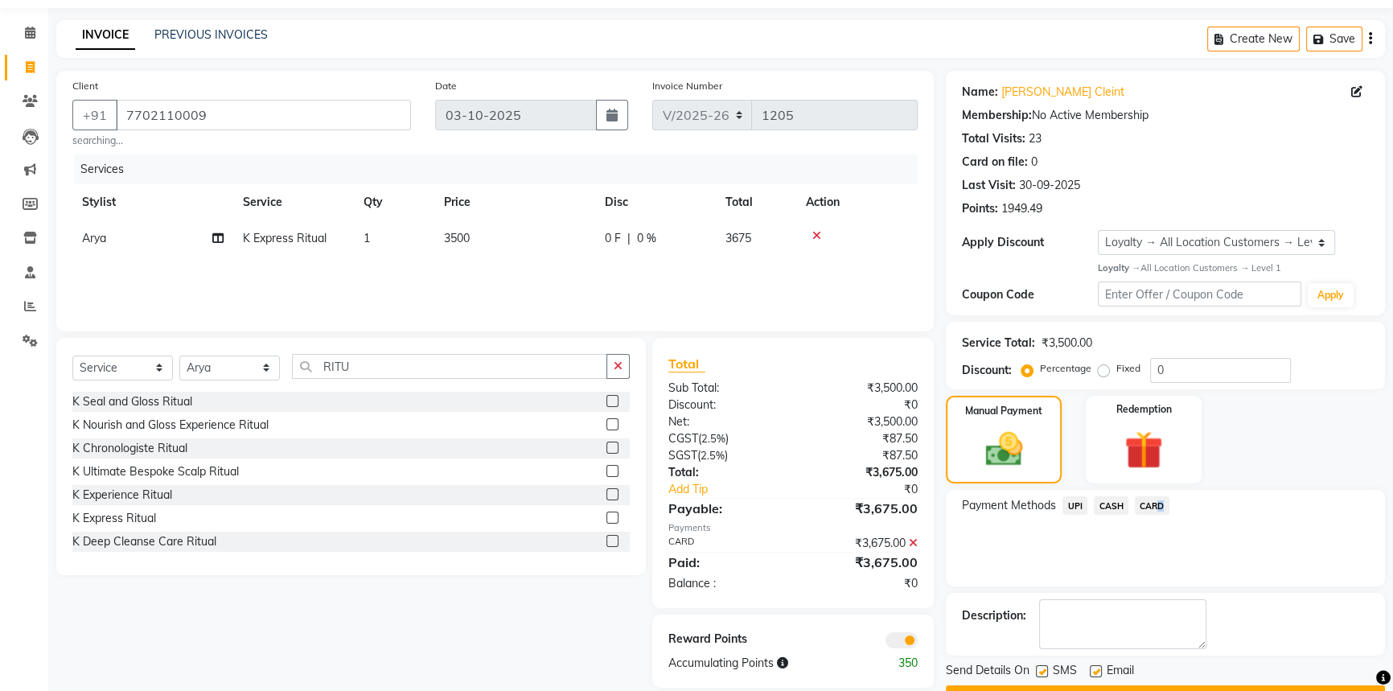
scroll to position [92, 0]
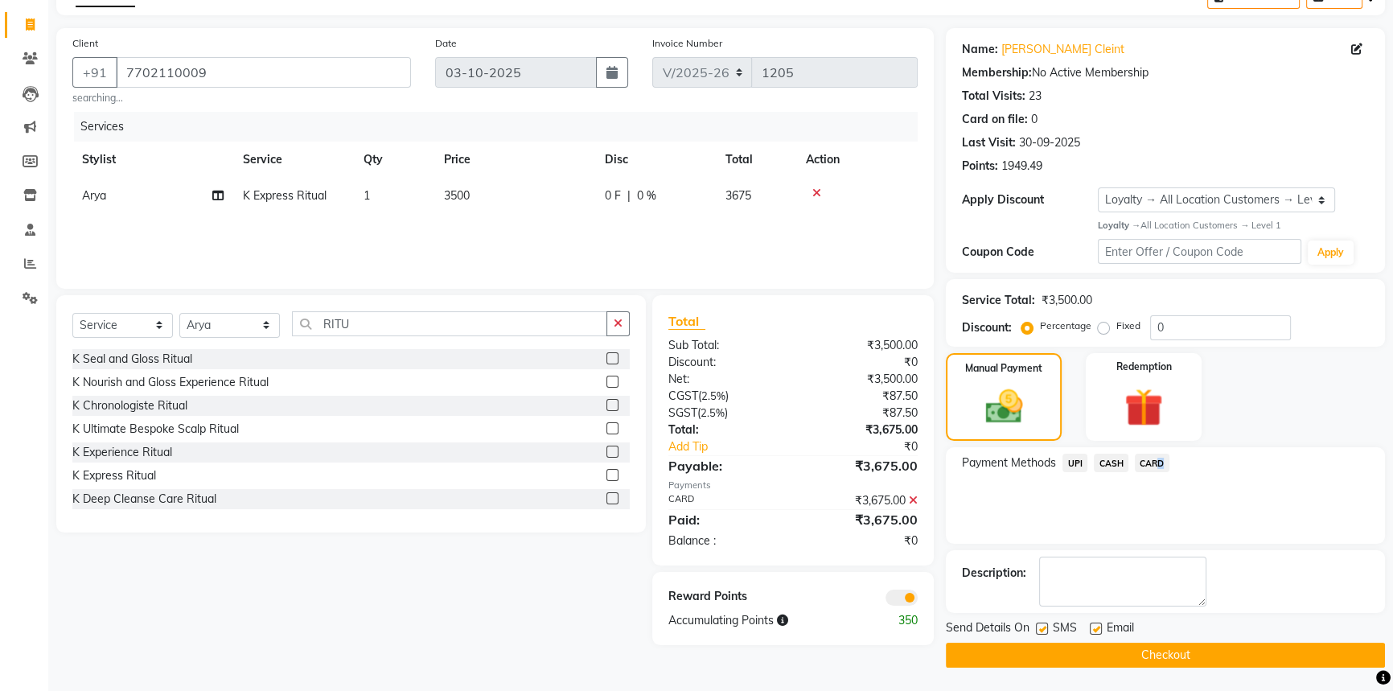
click at [1108, 658] on button "Checkout" at bounding box center [1165, 654] width 439 height 25
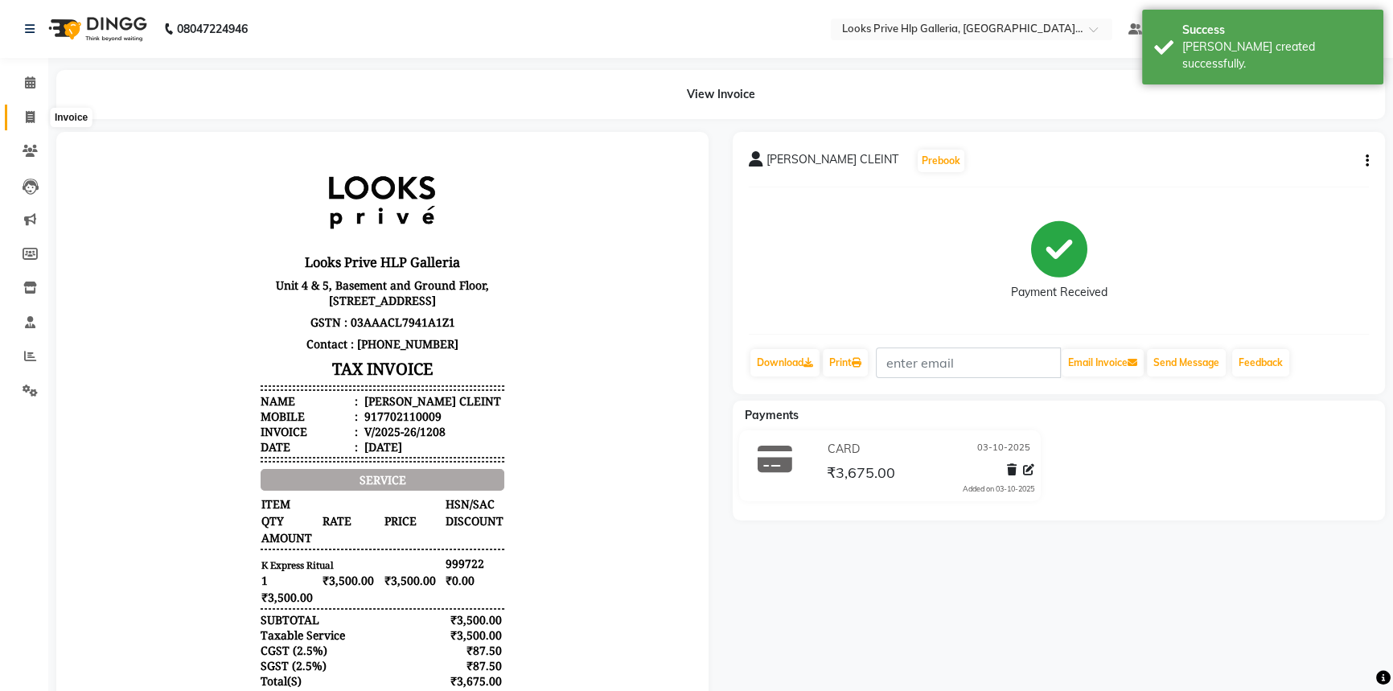
drag, startPoint x: 27, startPoint y: 110, endPoint x: 35, endPoint y: 113, distance: 8.7
click at [27, 111] on icon at bounding box center [30, 117] width 9 height 12
select select "service"
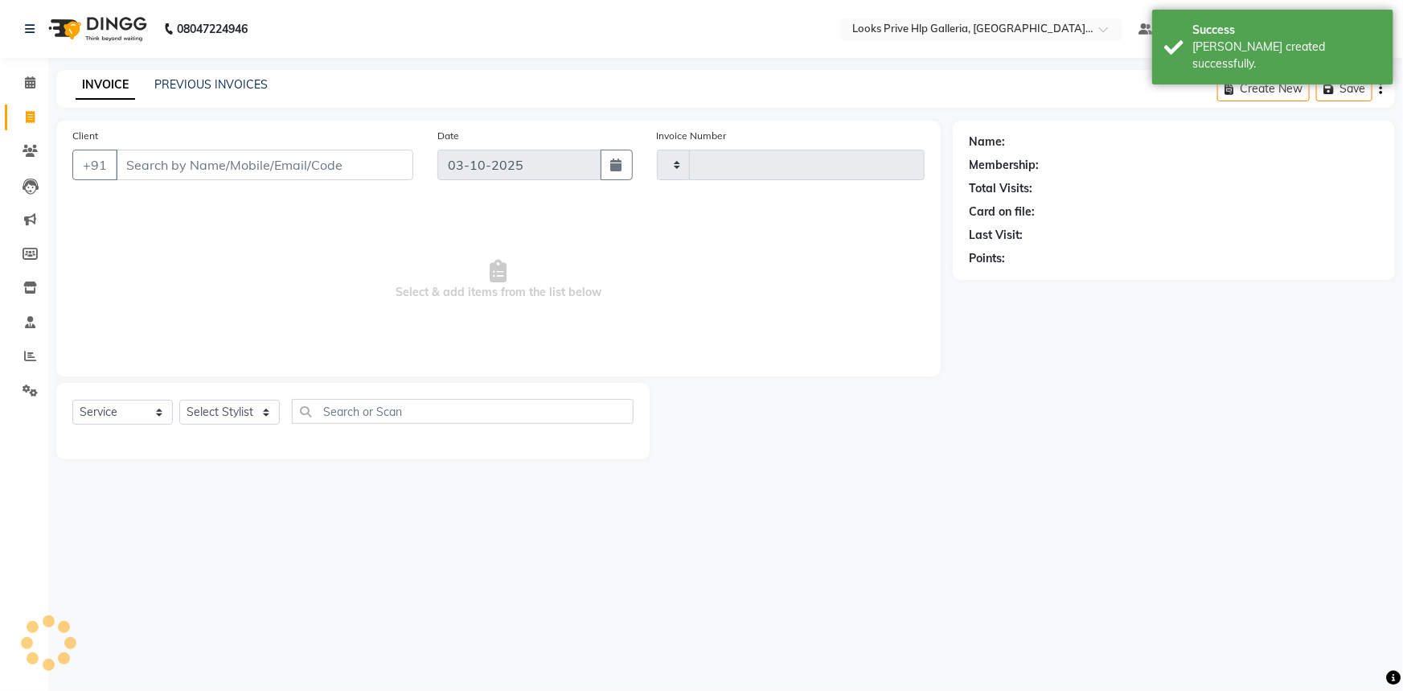
type input "1209"
select select "7937"
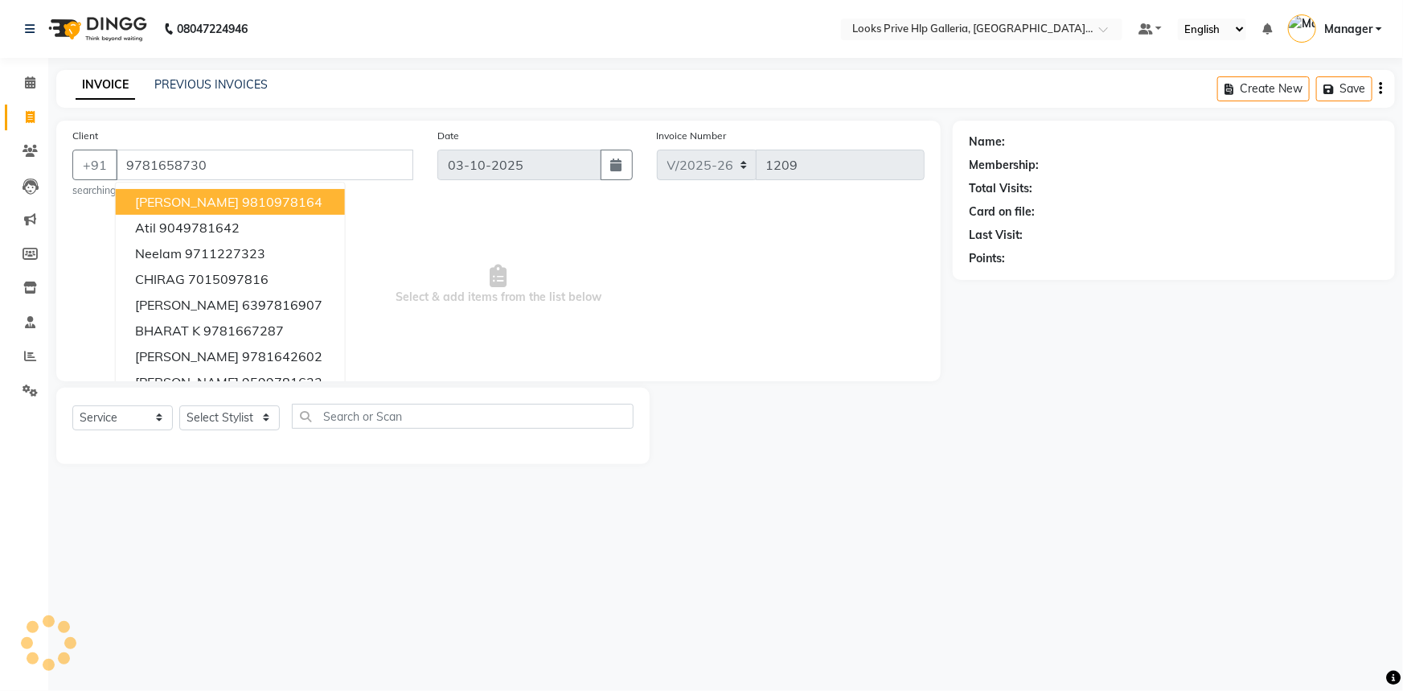
type input "9781658730"
select select "1: Object"
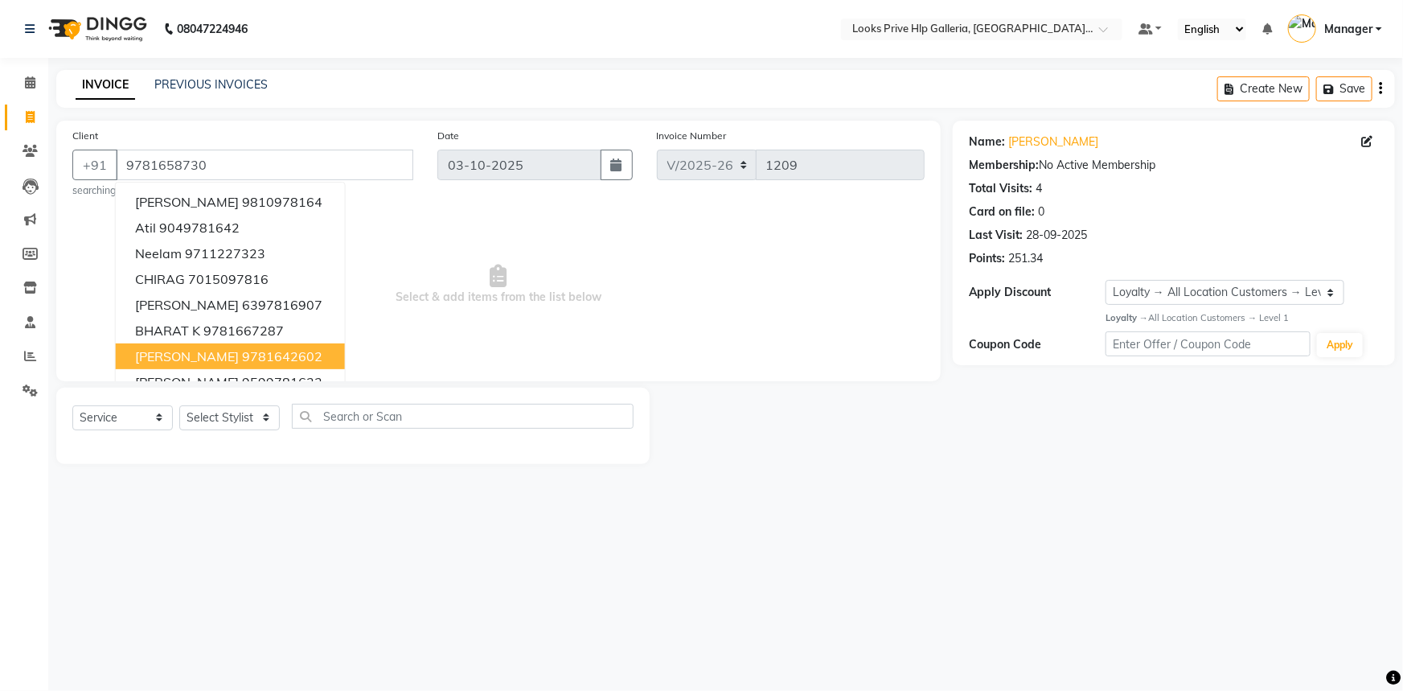
click at [255, 523] on div "08047224946 Select Location × Looks Prive Hlp Galleria, Mohali, Punjab Default …" at bounding box center [701, 345] width 1403 height 691
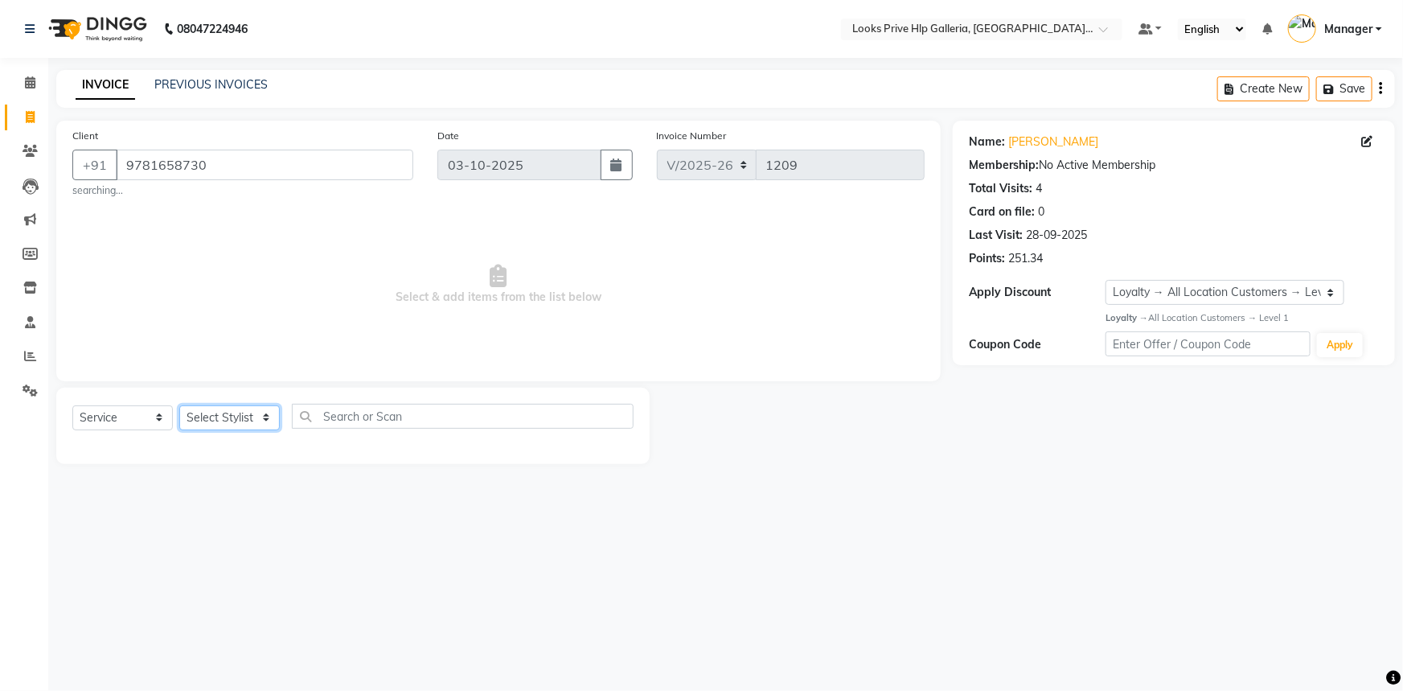
click at [195, 419] on select "Select Stylist [PERSON_NAME] Counter_Sales Gourav_pdct Gurdeep_Nails+MKP Manage…" at bounding box center [229, 417] width 101 height 25
select select "71870"
click at [179, 405] on select "Select Stylist [PERSON_NAME] Counter_Sales Gourav_pdct Gurdeep_Nails+MKP Manage…" at bounding box center [229, 417] width 101 height 25
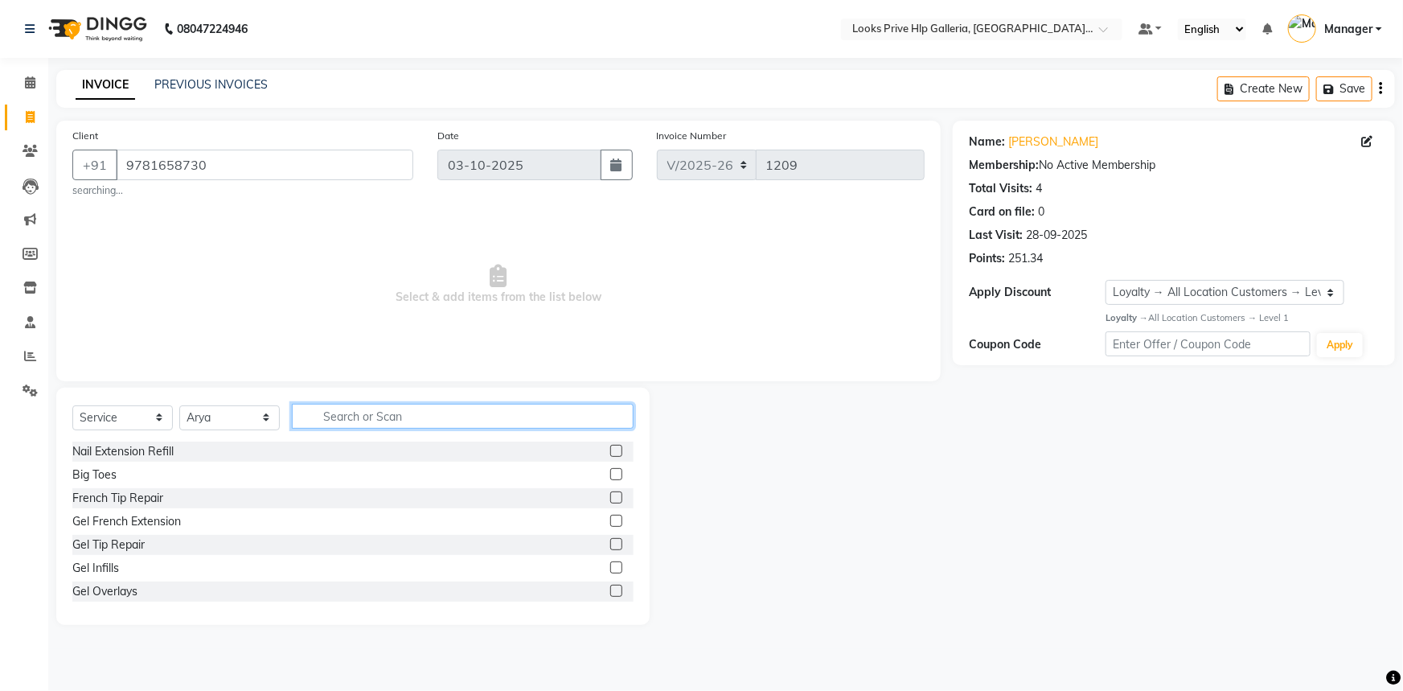
click at [396, 413] on input "text" at bounding box center [463, 416] width 342 height 25
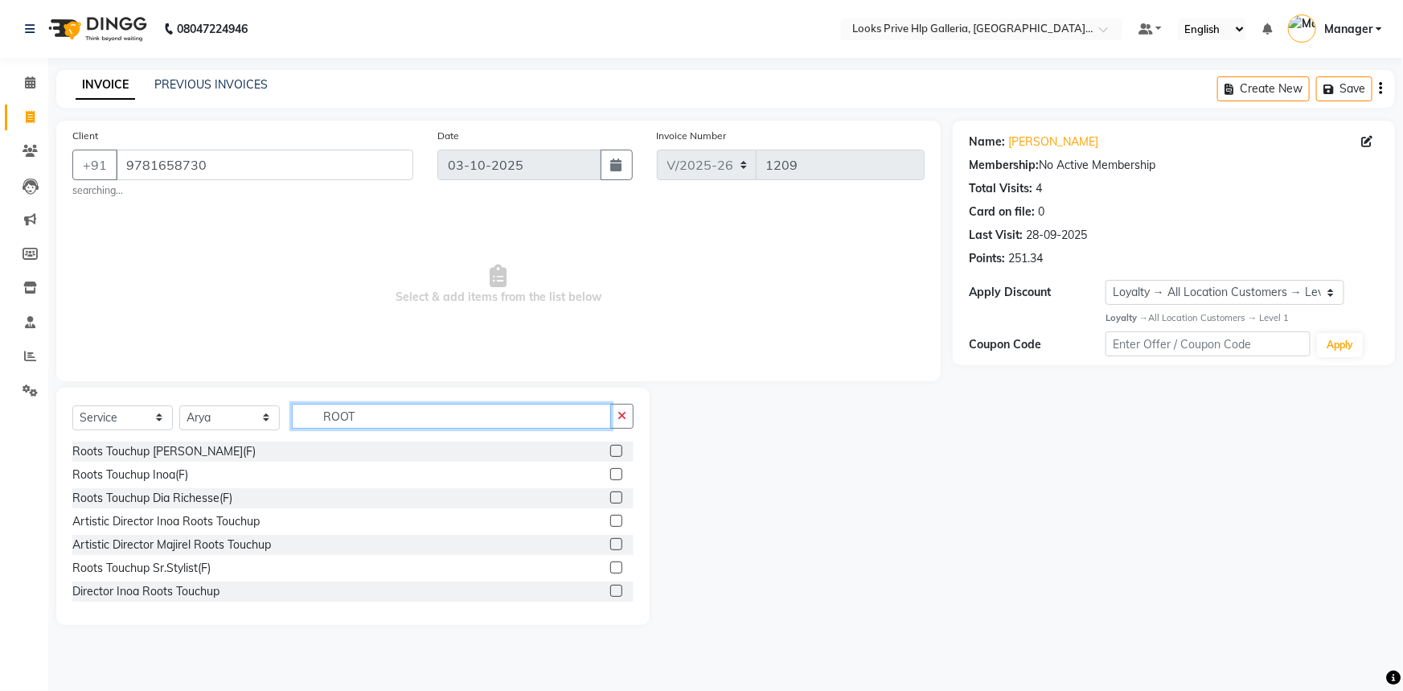
type input "ROOT"
click at [610, 478] on label at bounding box center [616, 474] width 12 height 12
click at [610, 478] on input "checkbox" at bounding box center [615, 475] width 10 height 10
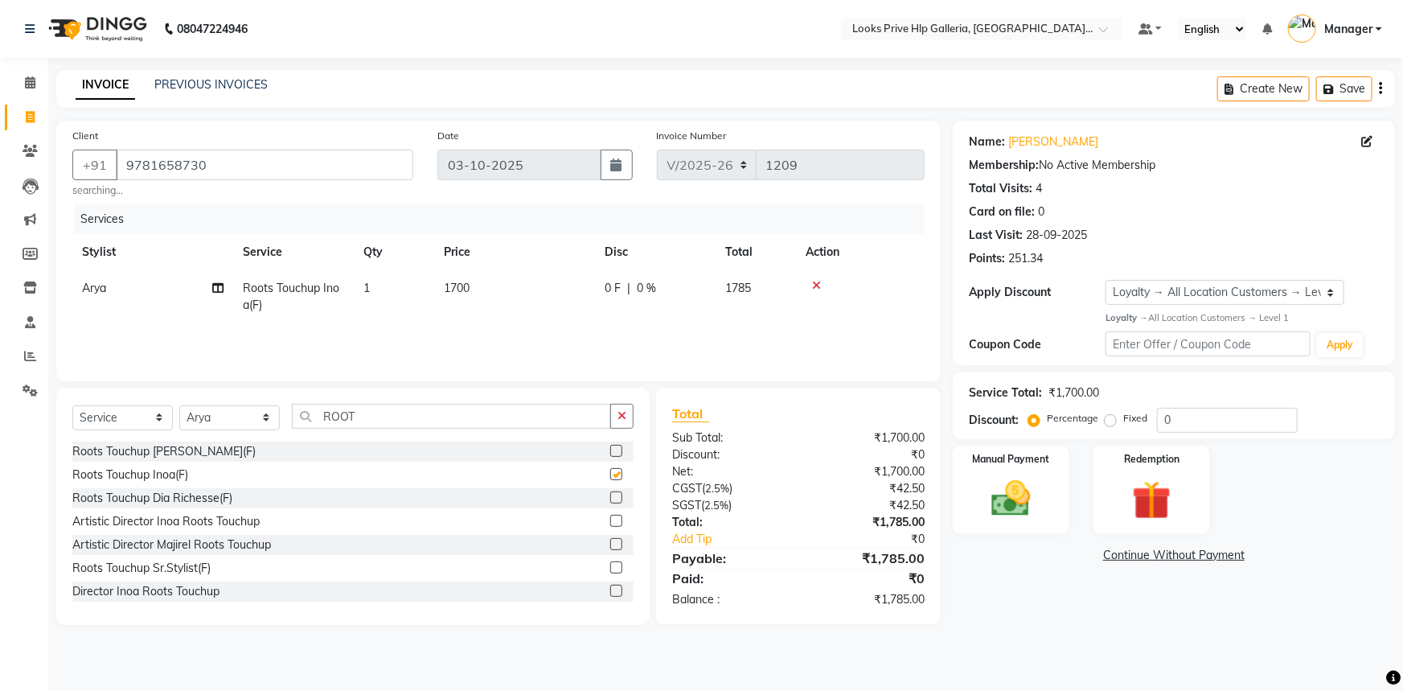
checkbox input "false"
click at [1180, 413] on input "0" at bounding box center [1227, 420] width 141 height 25
type input "20"
click at [468, 293] on span "1700" at bounding box center [457, 288] width 26 height 14
select select "71870"
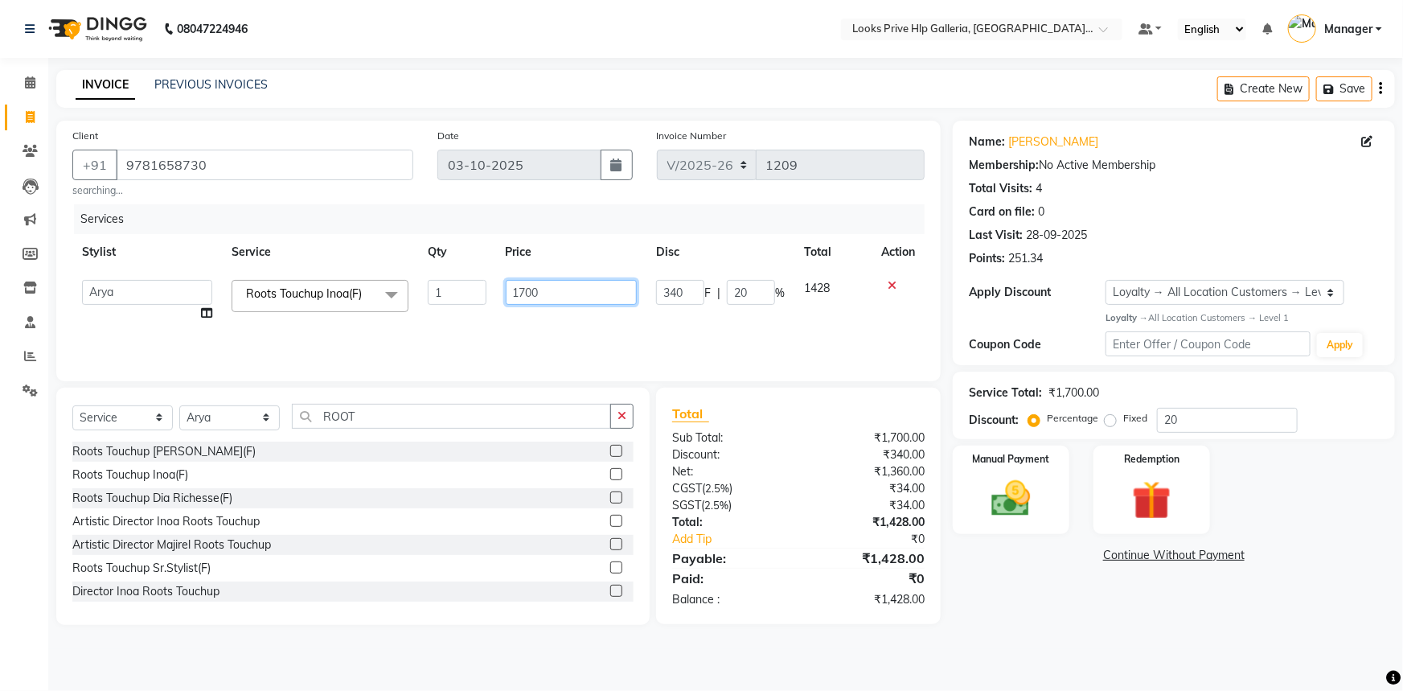
drag, startPoint x: 553, startPoint y: 294, endPoint x: 516, endPoint y: 289, distance: 37.3
click at [517, 289] on input "1700" at bounding box center [572, 292] width 132 height 25
type input "1670"
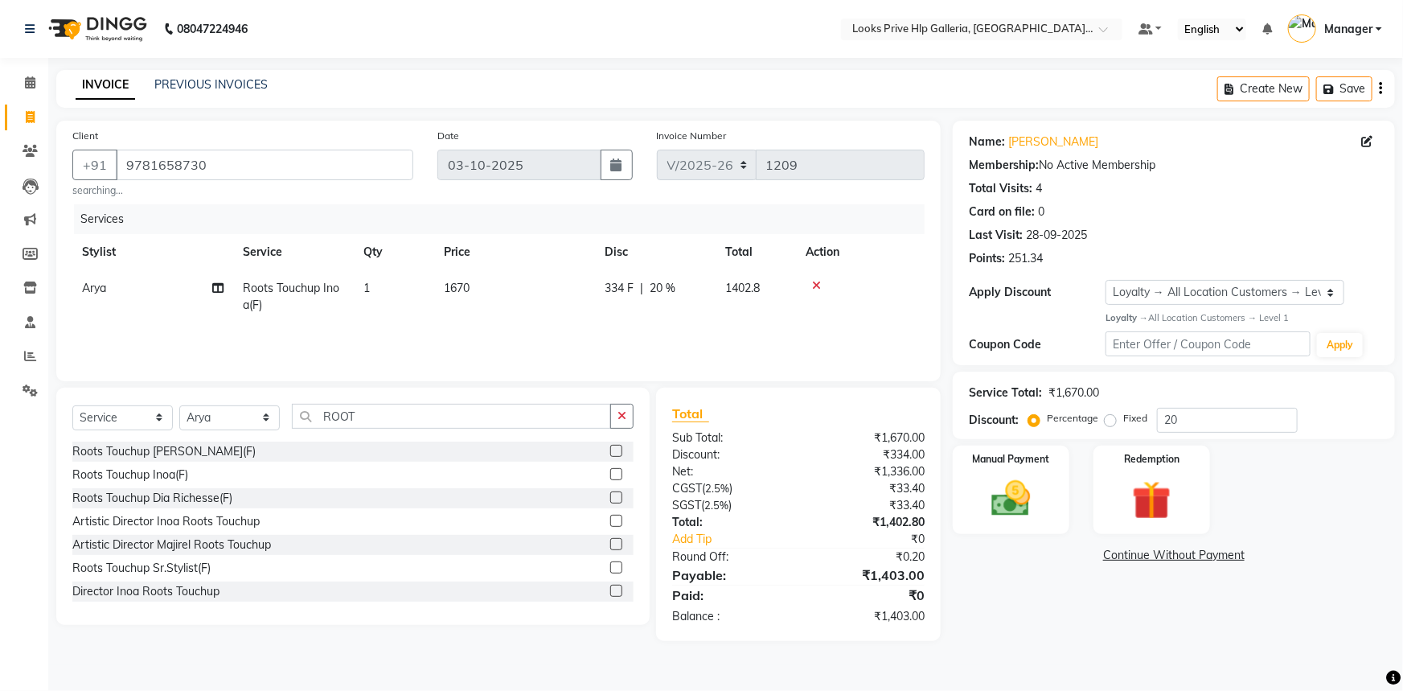
click at [1065, 619] on div "Name: Akriti Membership: No Active Membership Total Visits: 4 Card on file: 0 L…" at bounding box center [1180, 381] width 454 height 520
click at [490, 293] on td "1670" at bounding box center [514, 296] width 161 height 53
select select "71870"
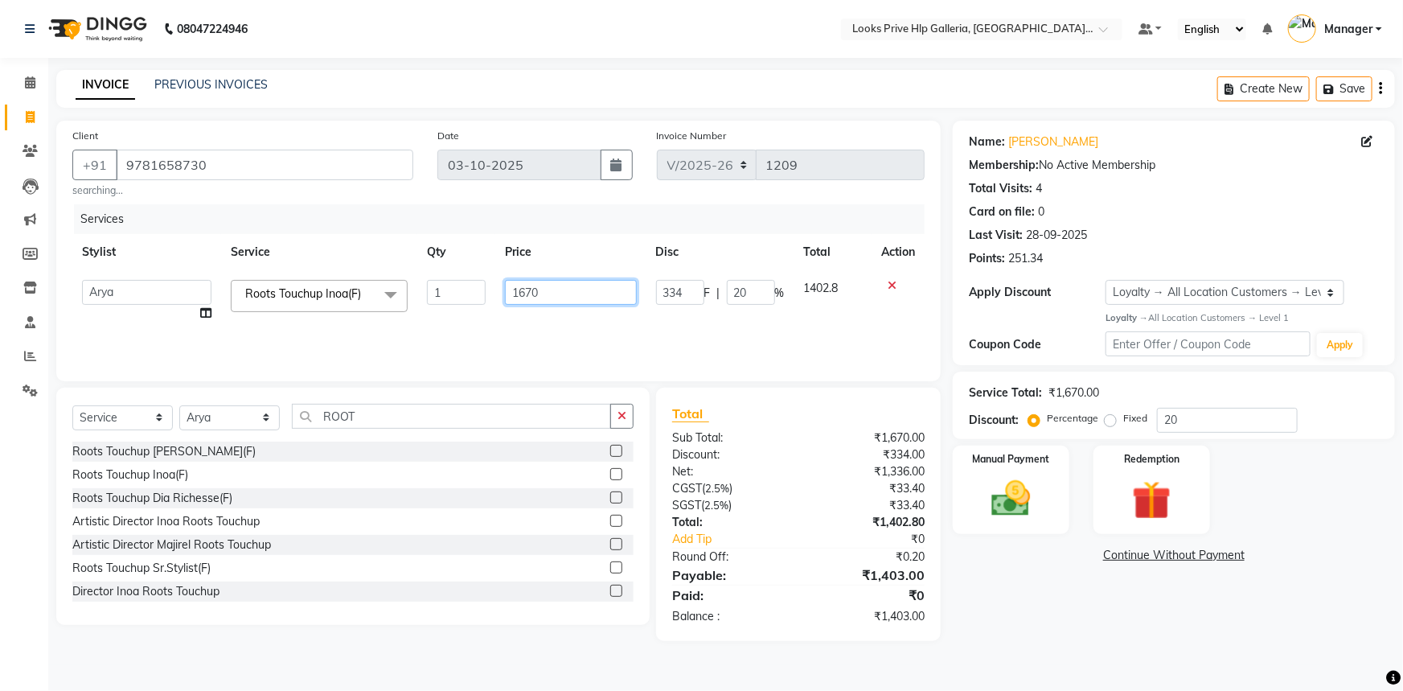
click at [562, 288] on input "1670" at bounding box center [570, 292] width 131 height 25
type input "1667"
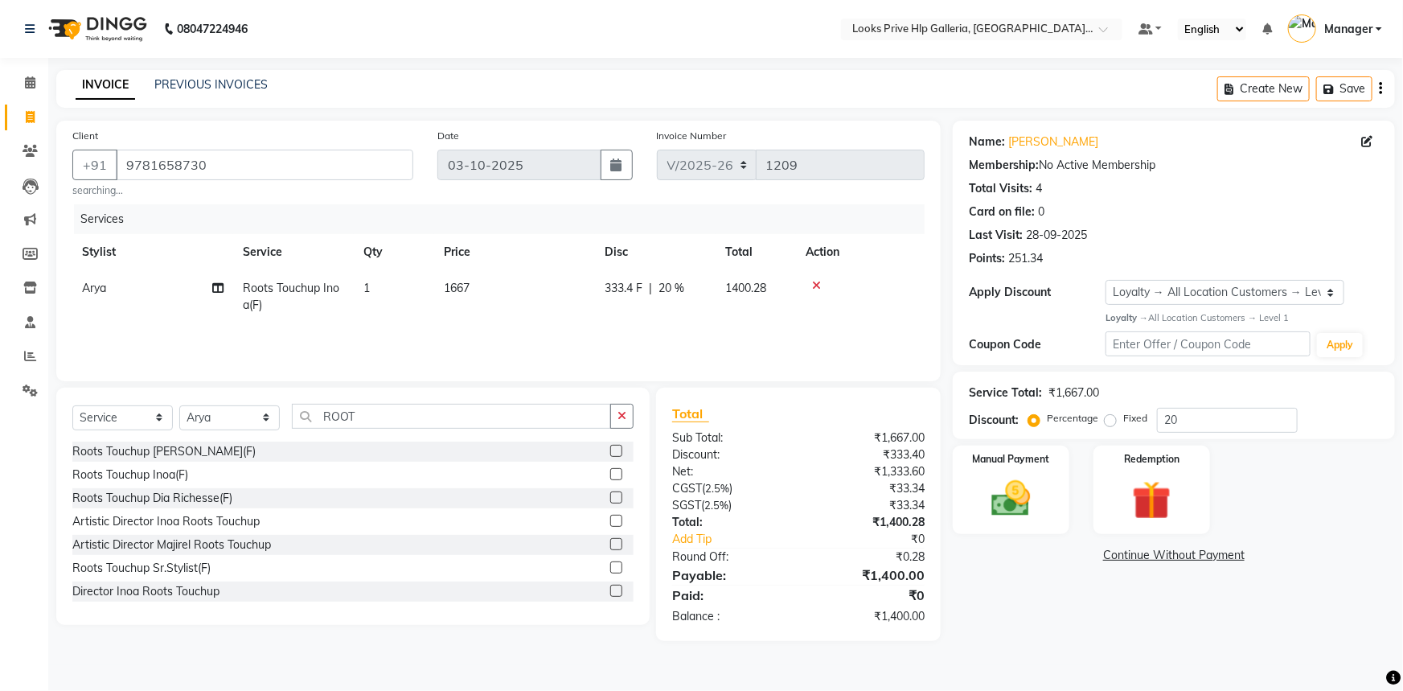
click at [1055, 614] on div "Name: Akriti Membership: No Active Membership Total Visits: 4 Card on file: 0 L…" at bounding box center [1180, 381] width 454 height 520
click at [1010, 513] on img at bounding box center [1011, 498] width 66 height 47
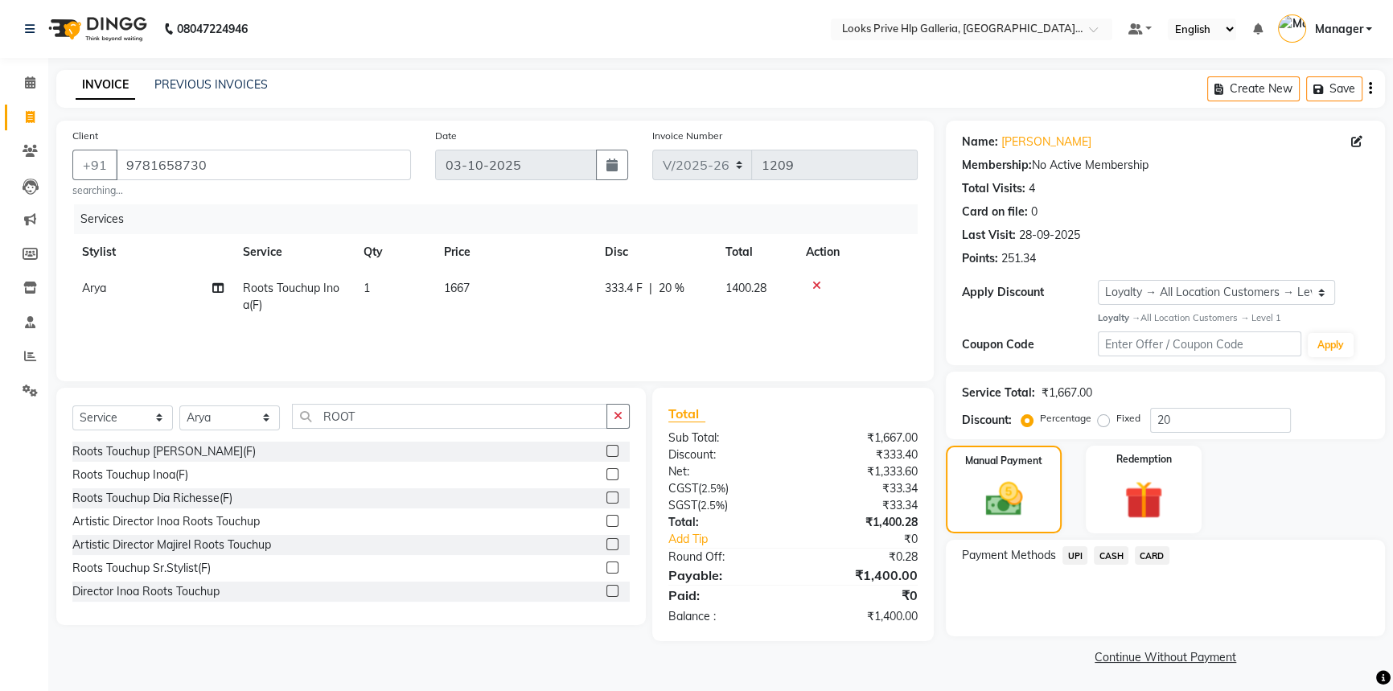
click at [1111, 551] on span "CASH" at bounding box center [1110, 555] width 35 height 18
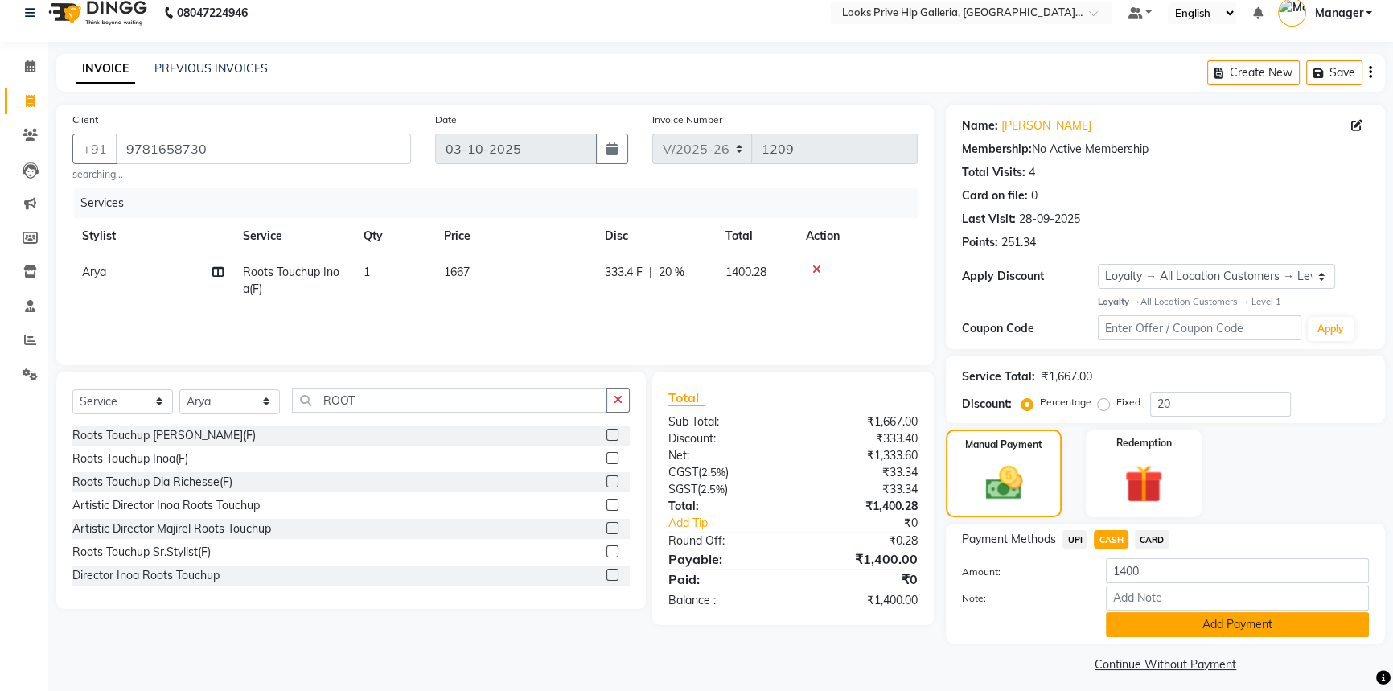
scroll to position [26, 0]
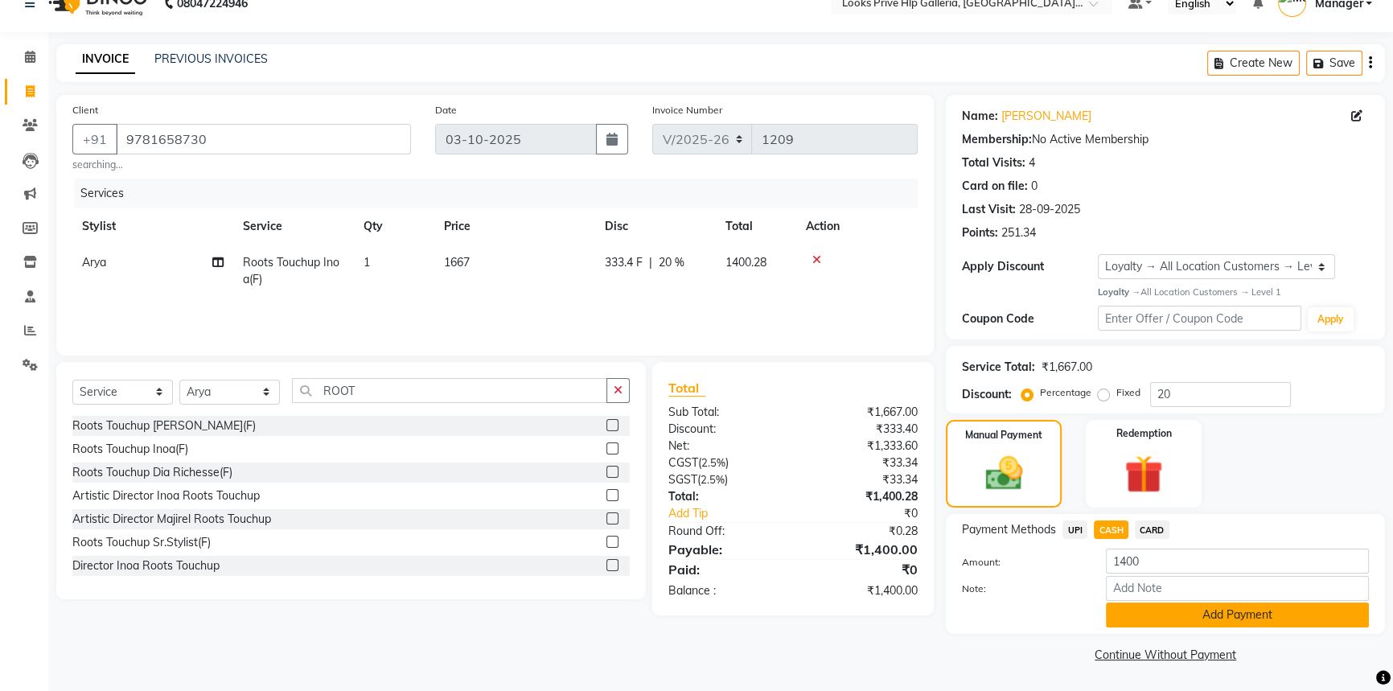
click at [1214, 611] on button "Add Payment" at bounding box center [1237, 614] width 263 height 25
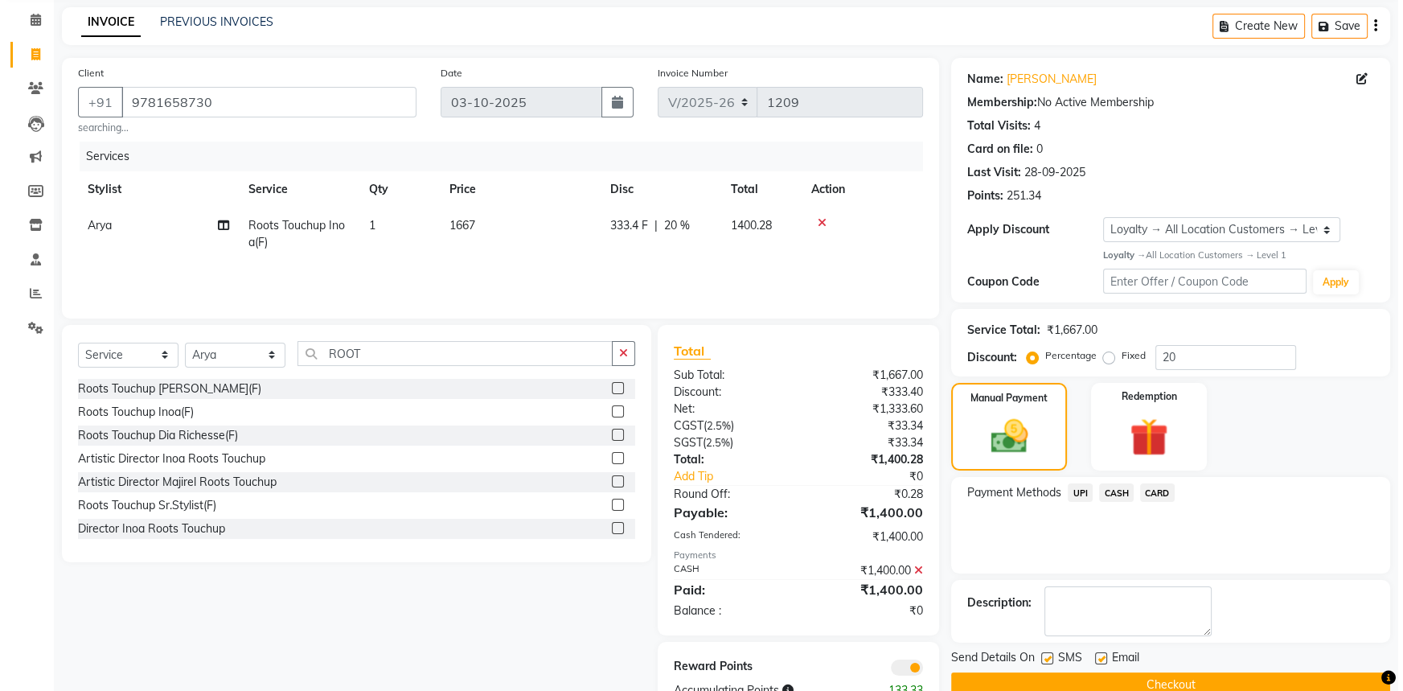
scroll to position [113, 0]
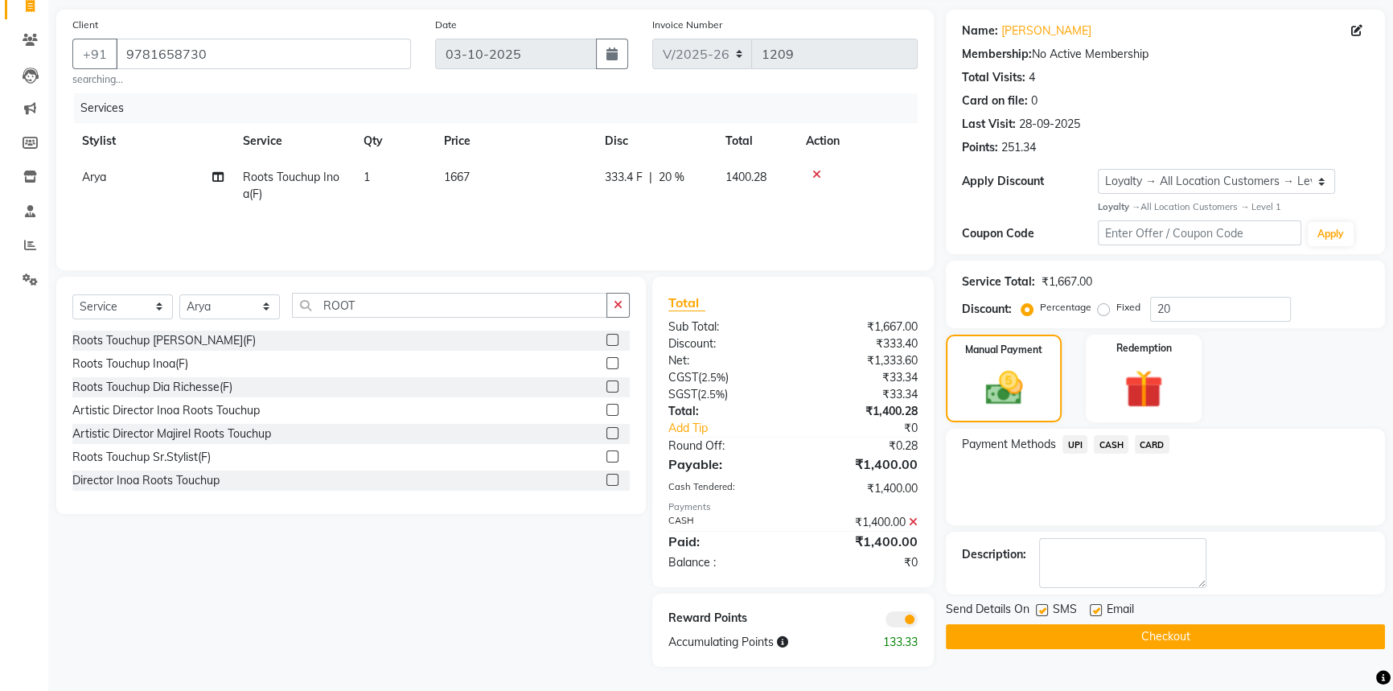
click at [897, 617] on span at bounding box center [901, 619] width 32 height 16
click at [917, 622] on input "checkbox" at bounding box center [917, 622] width 0 height 0
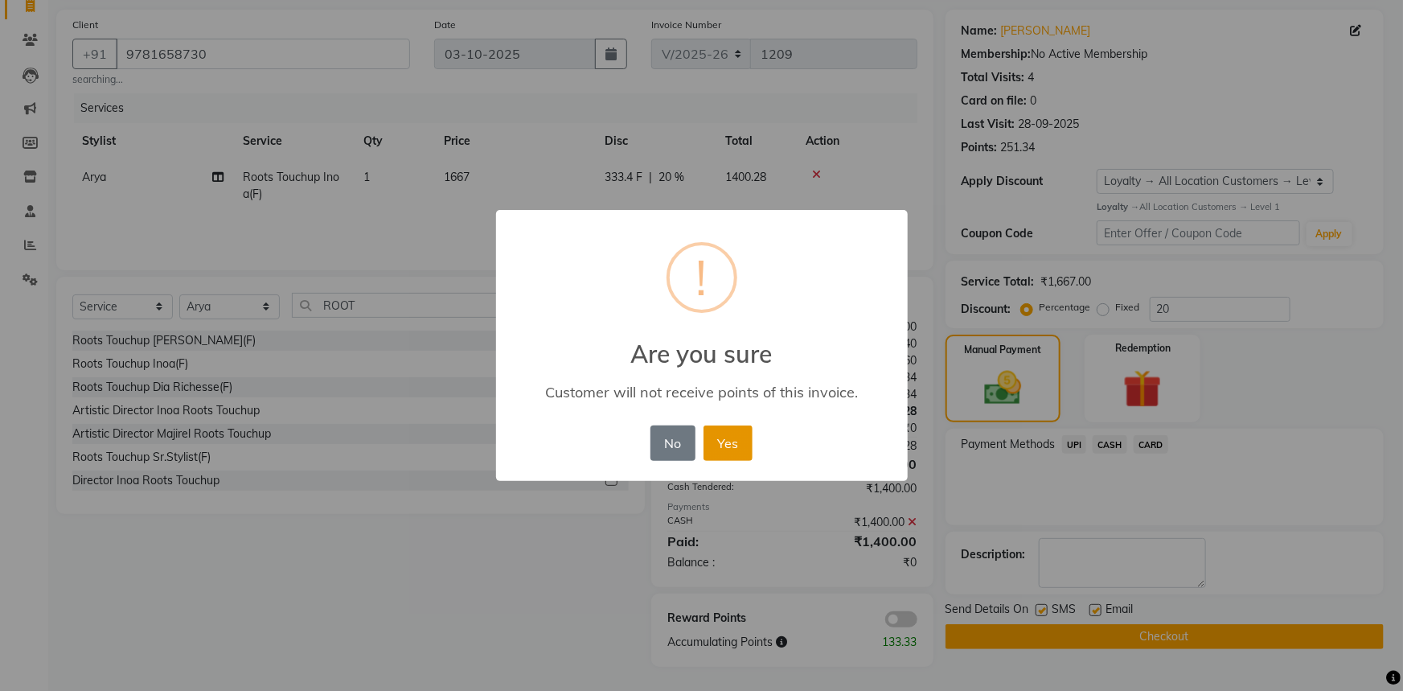
click at [722, 435] on button "Yes" at bounding box center [728, 442] width 49 height 35
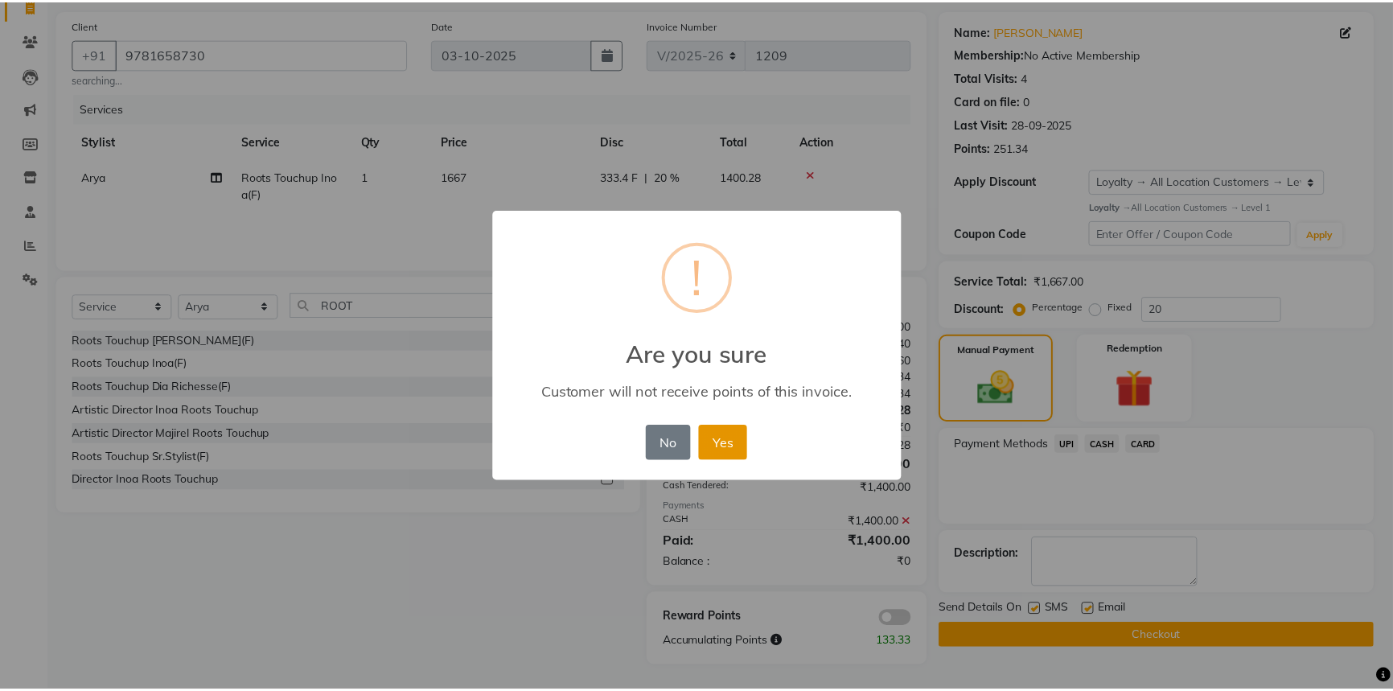
scroll to position [92, 0]
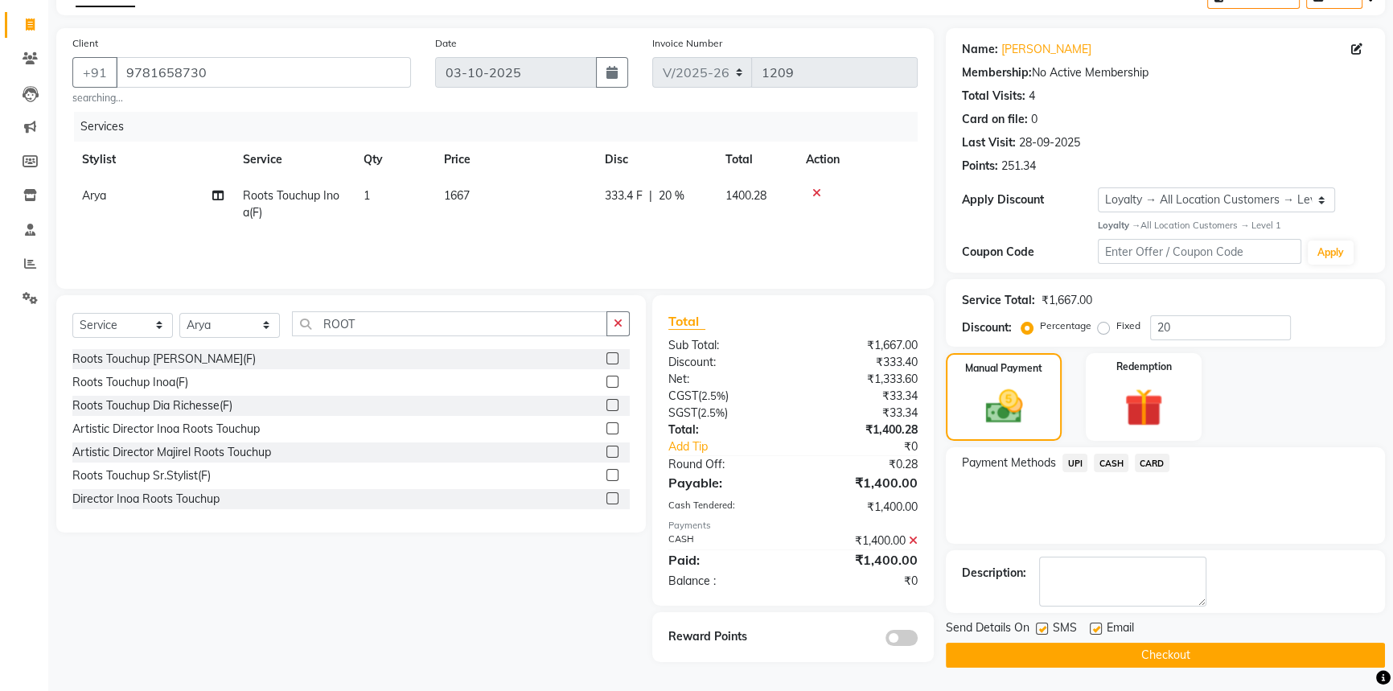
click at [1147, 645] on button "Checkout" at bounding box center [1165, 654] width 439 height 25
